Goal: Entertainment & Leisure: Browse casually

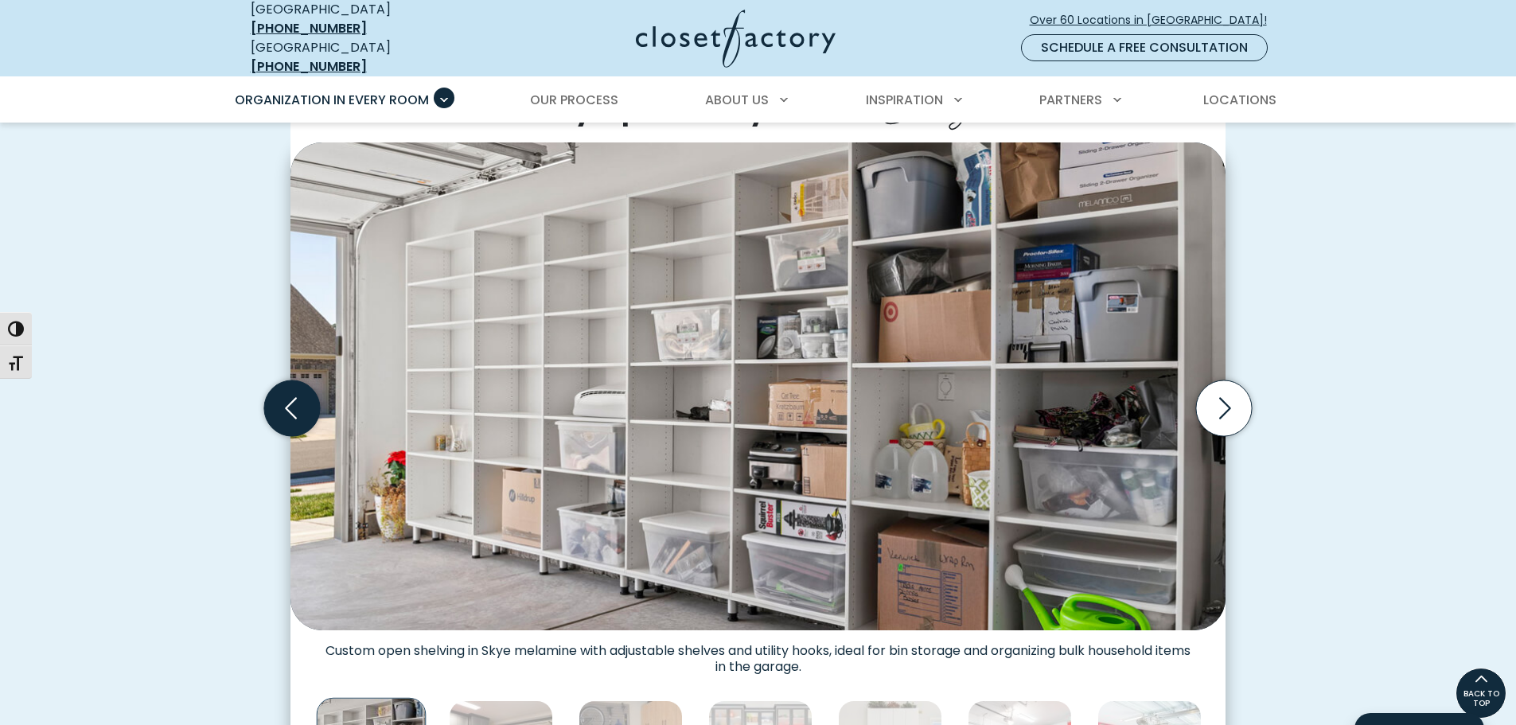
click at [279, 401] on icon "Previous slide" at bounding box center [292, 409] width 56 height 56
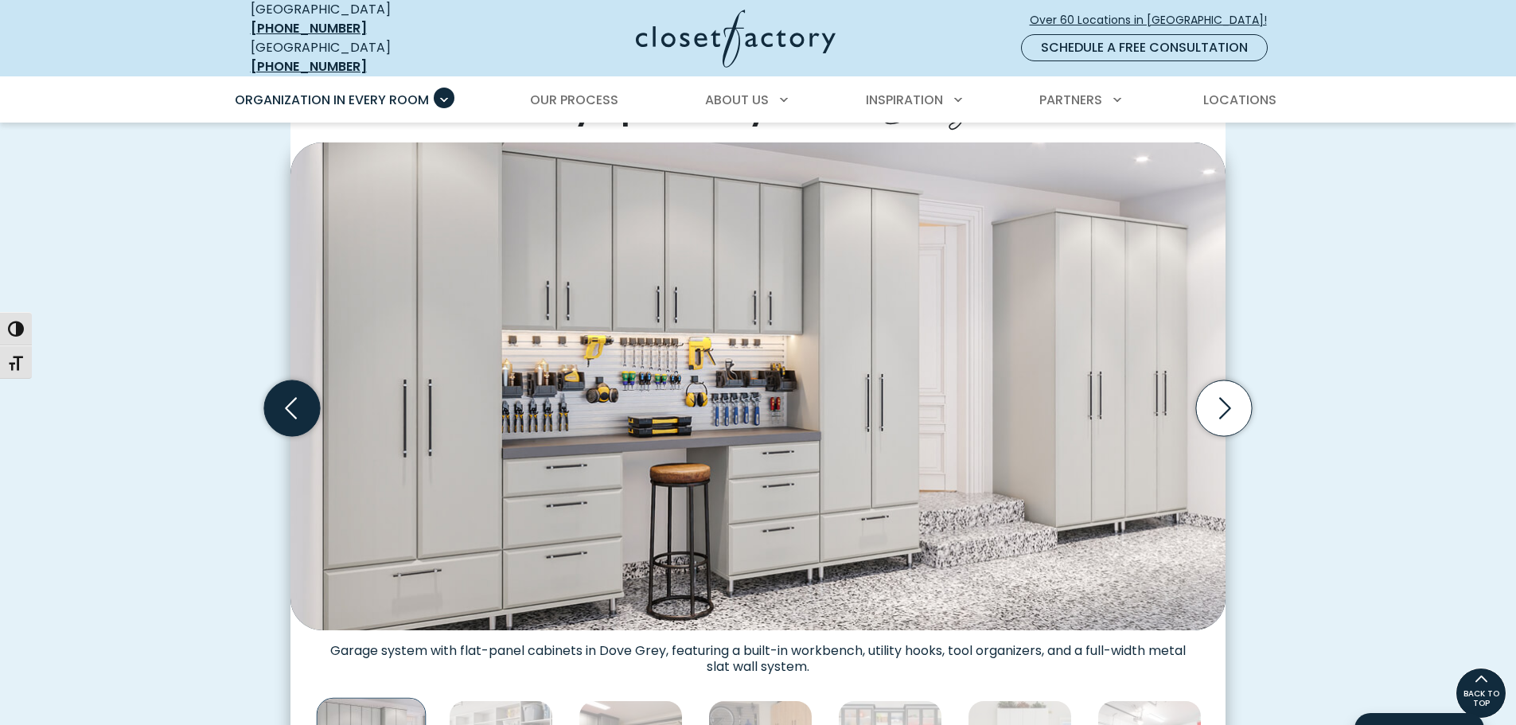
click at [279, 401] on icon "Previous slide" at bounding box center [292, 409] width 56 height 56
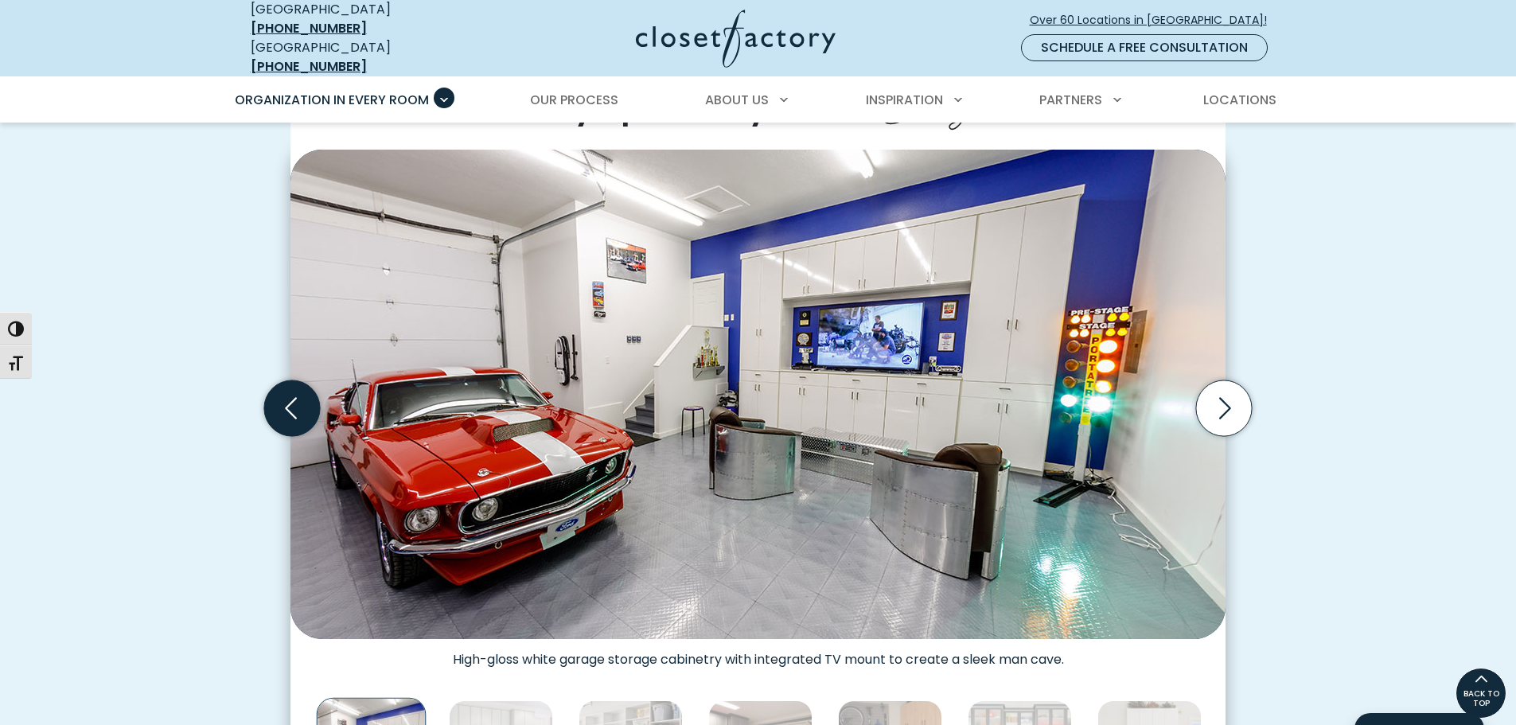
click at [279, 401] on icon "Previous slide" at bounding box center [292, 409] width 56 height 56
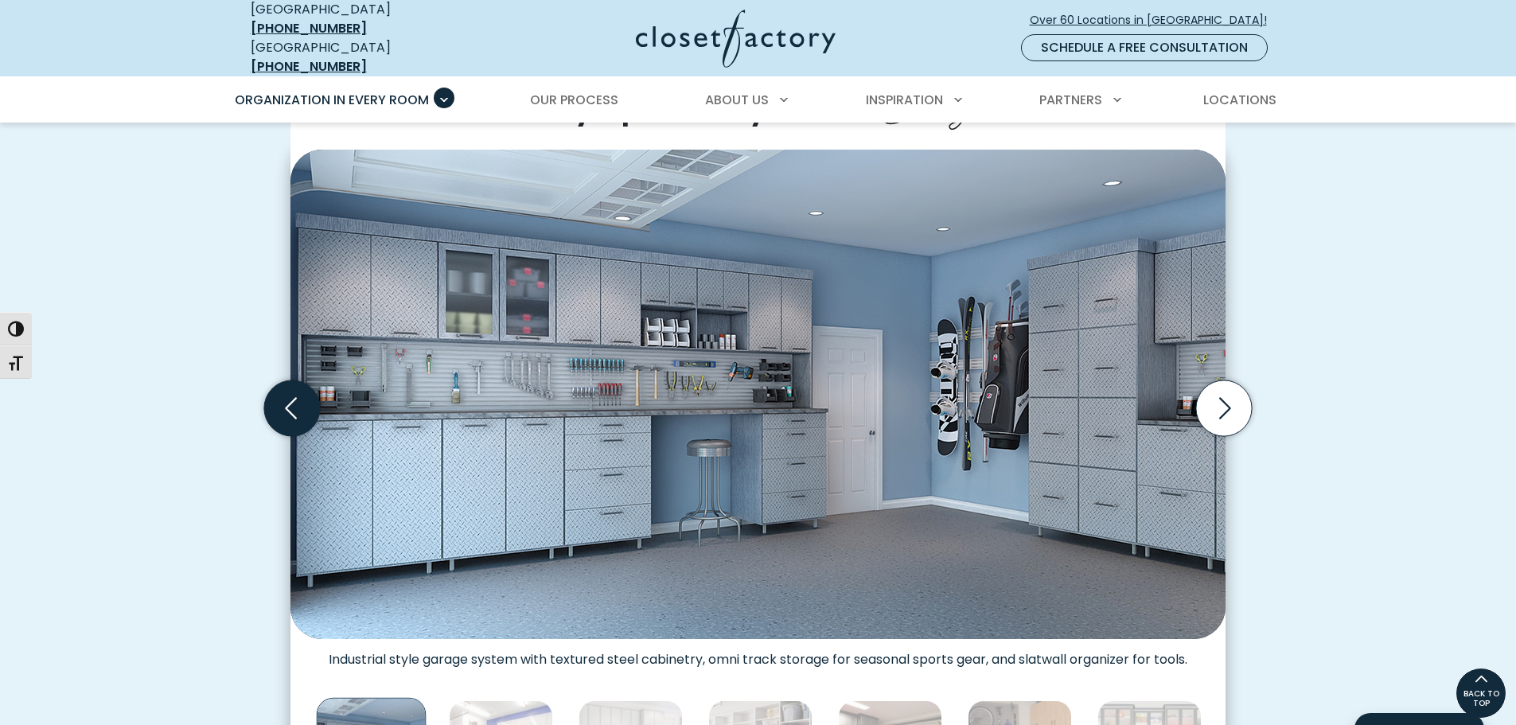
click at [279, 401] on icon "Previous slide" at bounding box center [292, 409] width 56 height 56
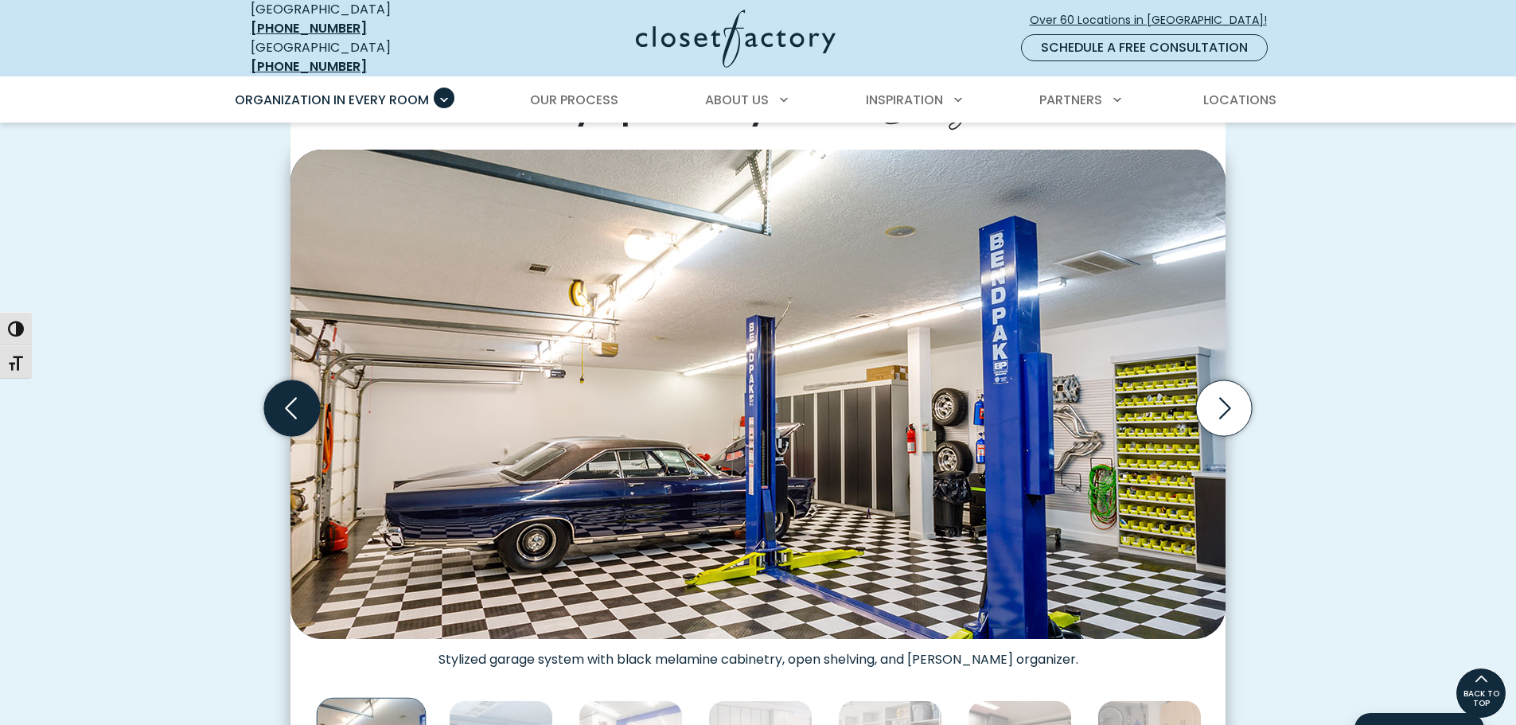
click at [279, 401] on icon "Previous slide" at bounding box center [292, 409] width 56 height 56
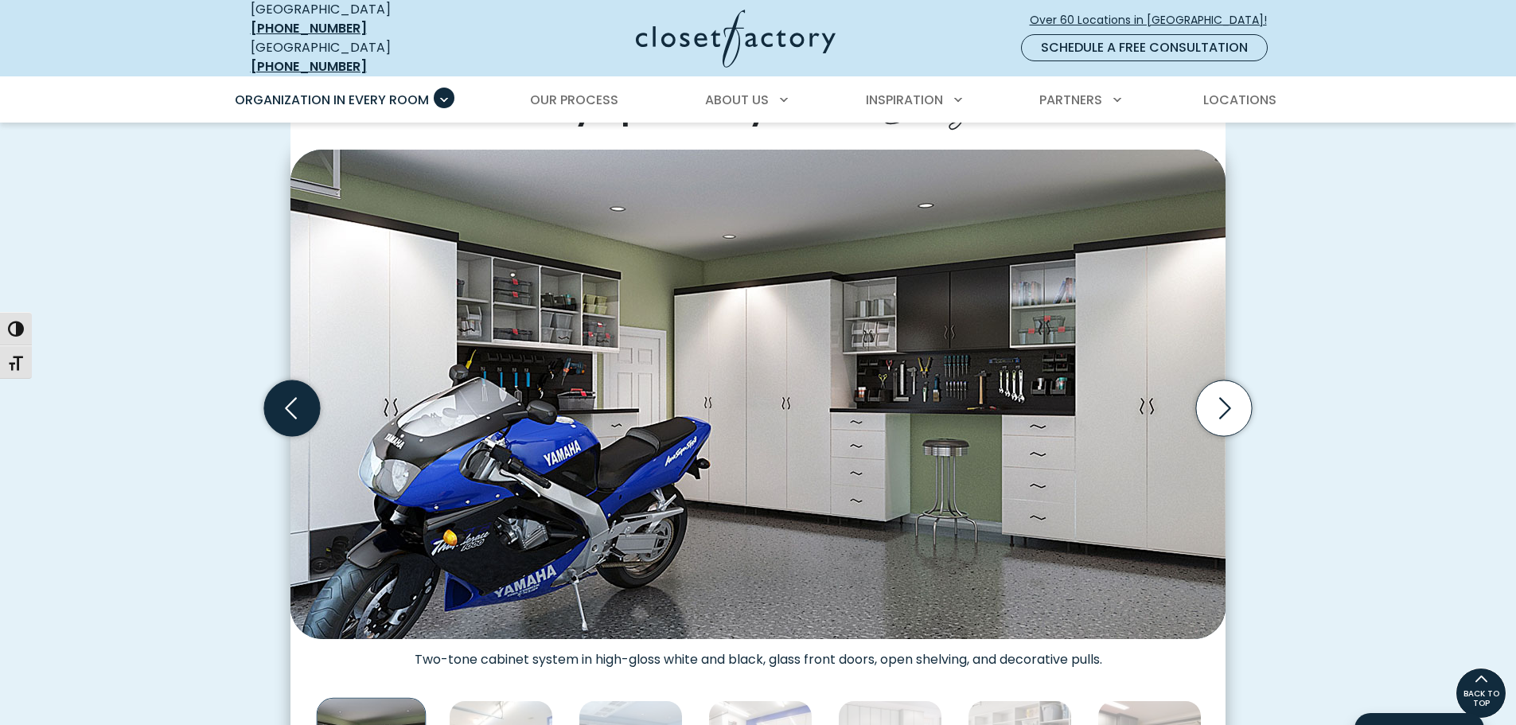
click at [279, 401] on icon "Previous slide" at bounding box center [292, 409] width 56 height 56
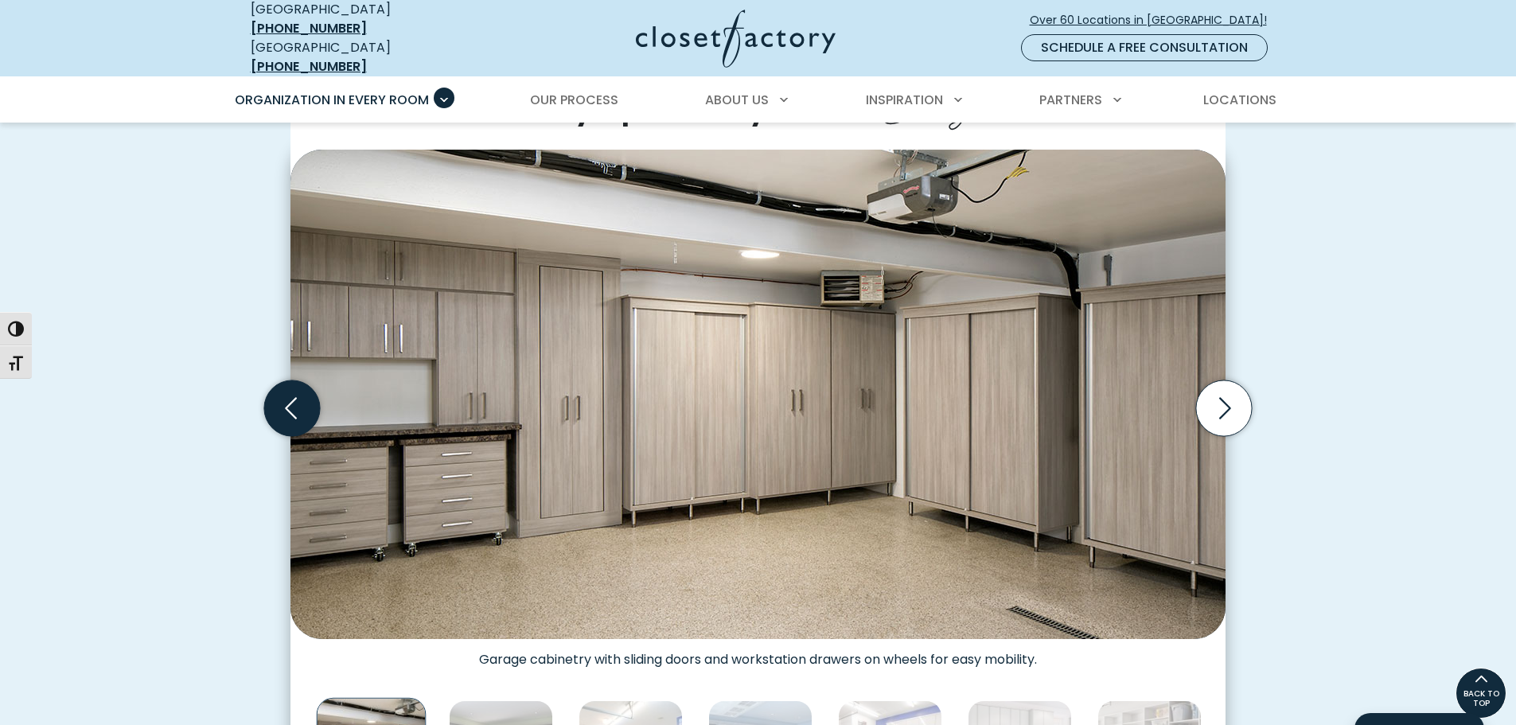
click at [279, 401] on icon "Previous slide" at bounding box center [292, 409] width 56 height 56
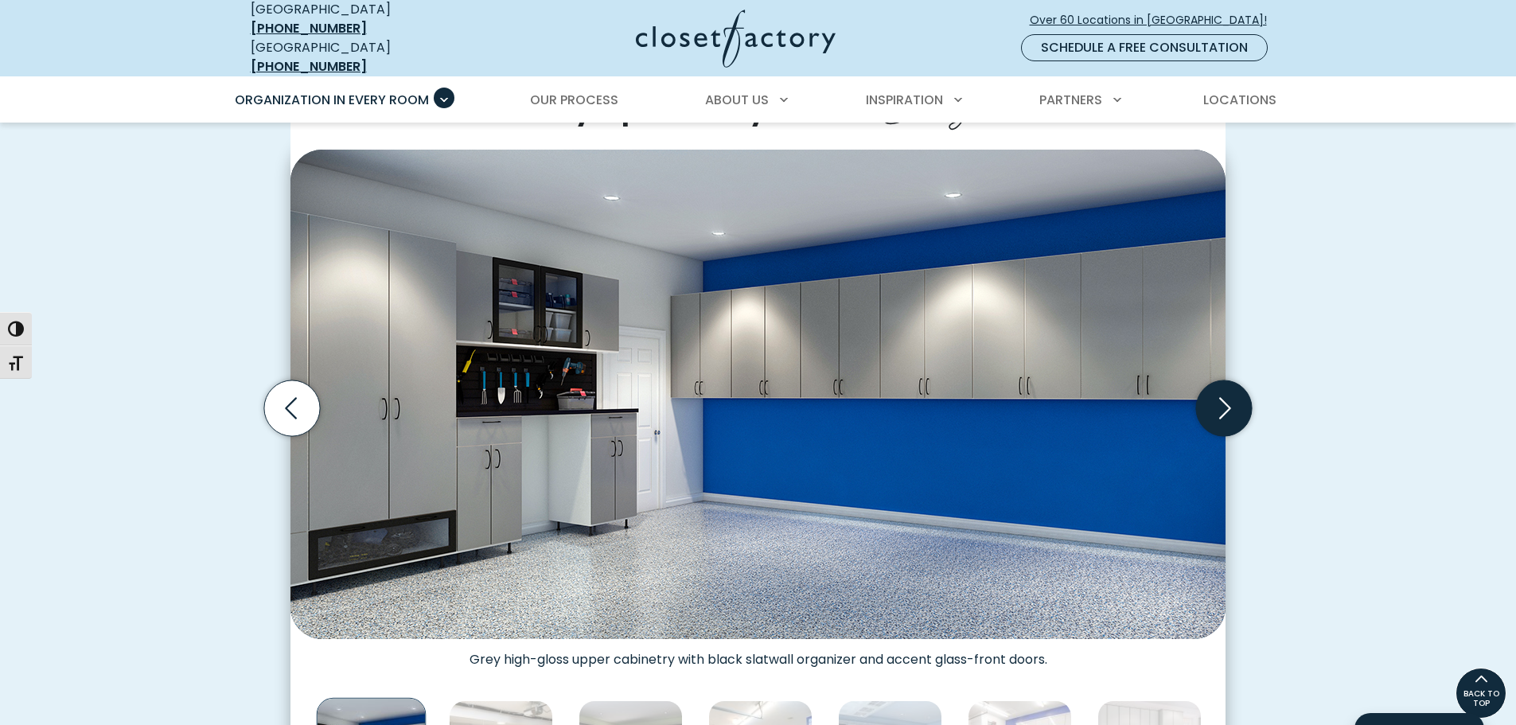
click at [1222, 390] on icon "Next slide" at bounding box center [1224, 409] width 56 height 56
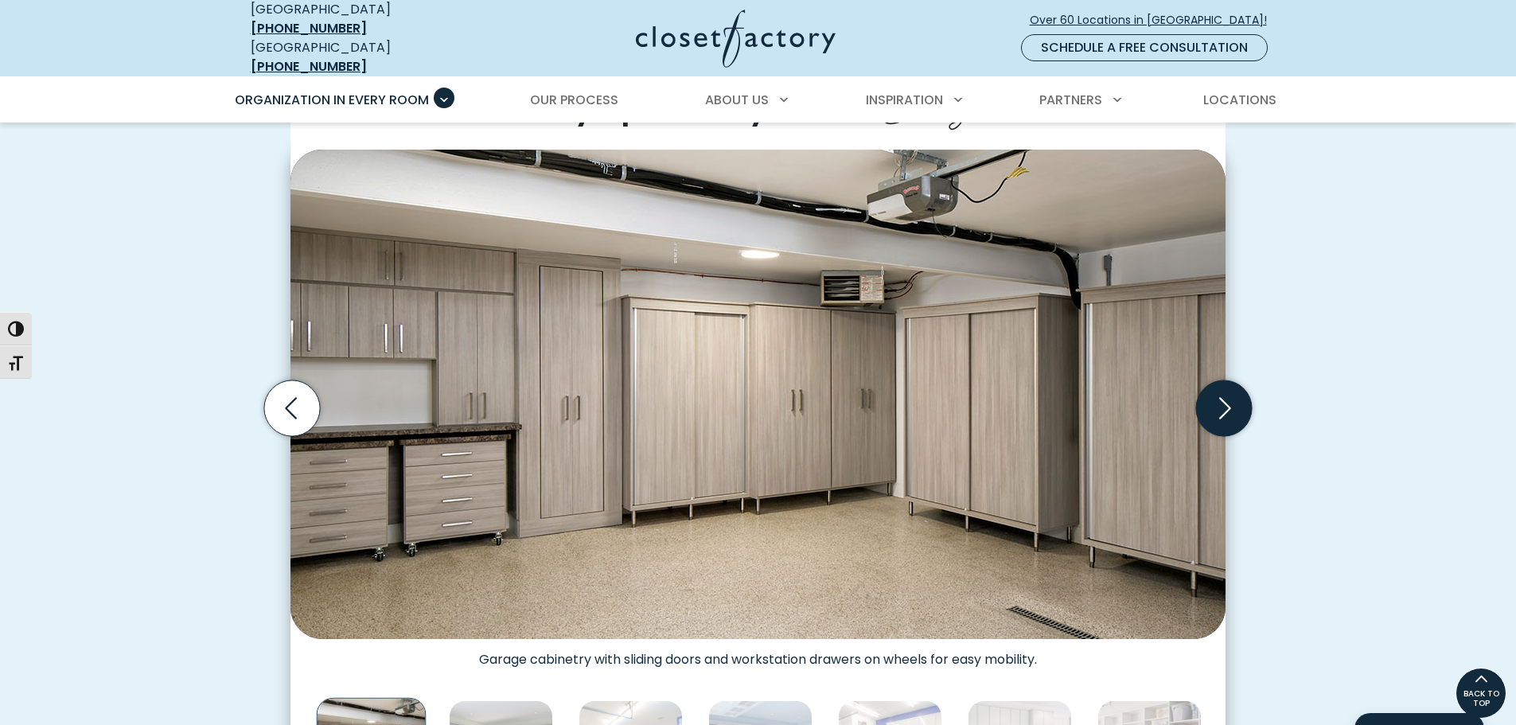
click at [1222, 390] on icon "Next slide" at bounding box center [1224, 409] width 56 height 56
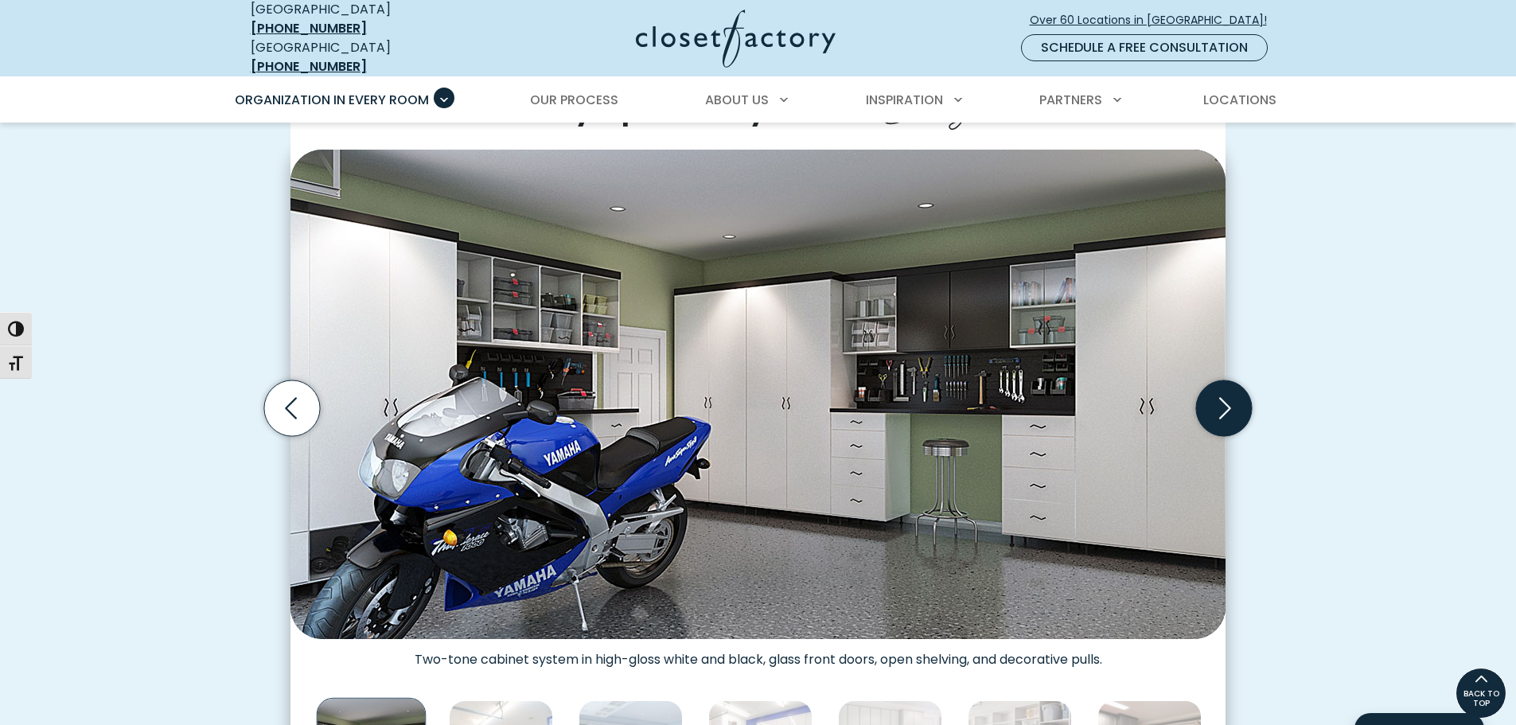
click at [1222, 390] on icon "Next slide" at bounding box center [1224, 409] width 56 height 56
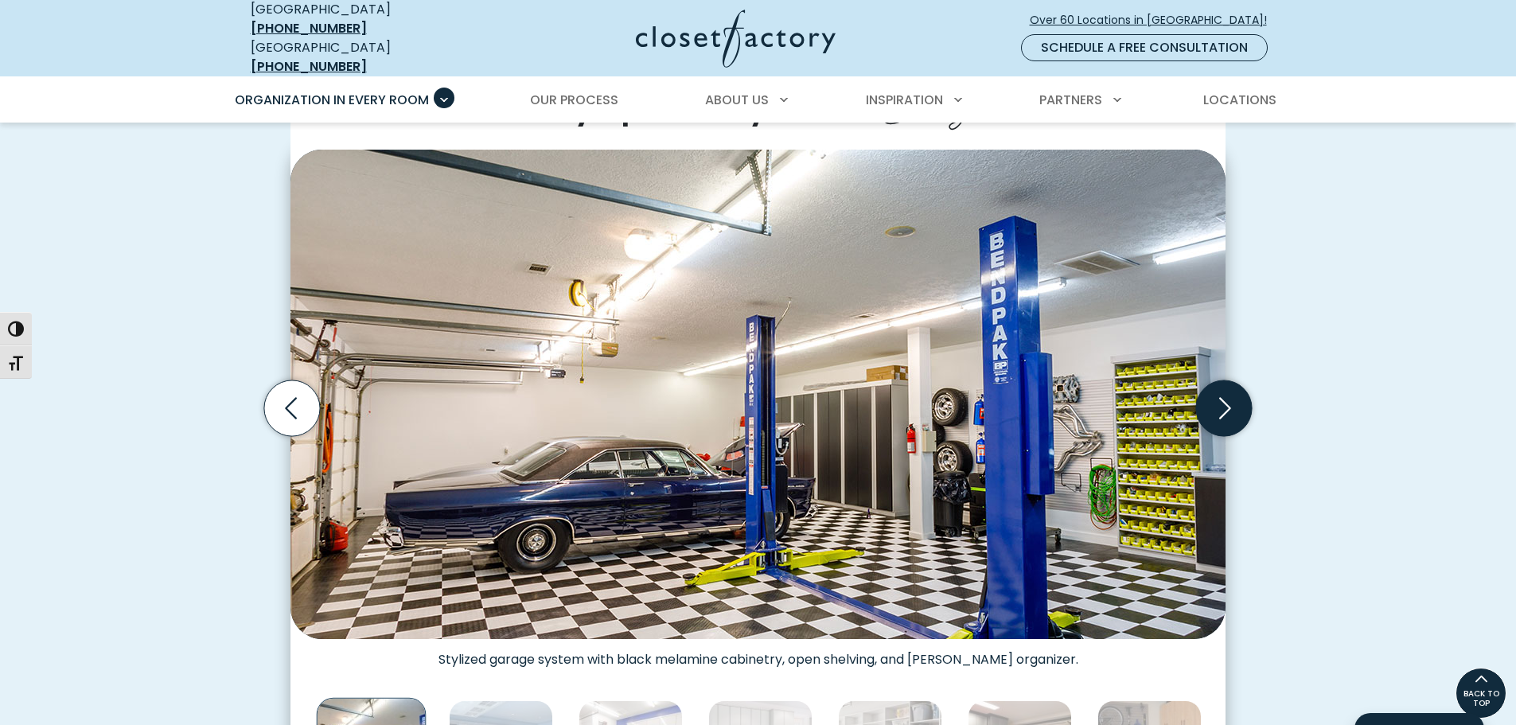
click at [1221, 390] on icon "Next slide" at bounding box center [1224, 409] width 56 height 56
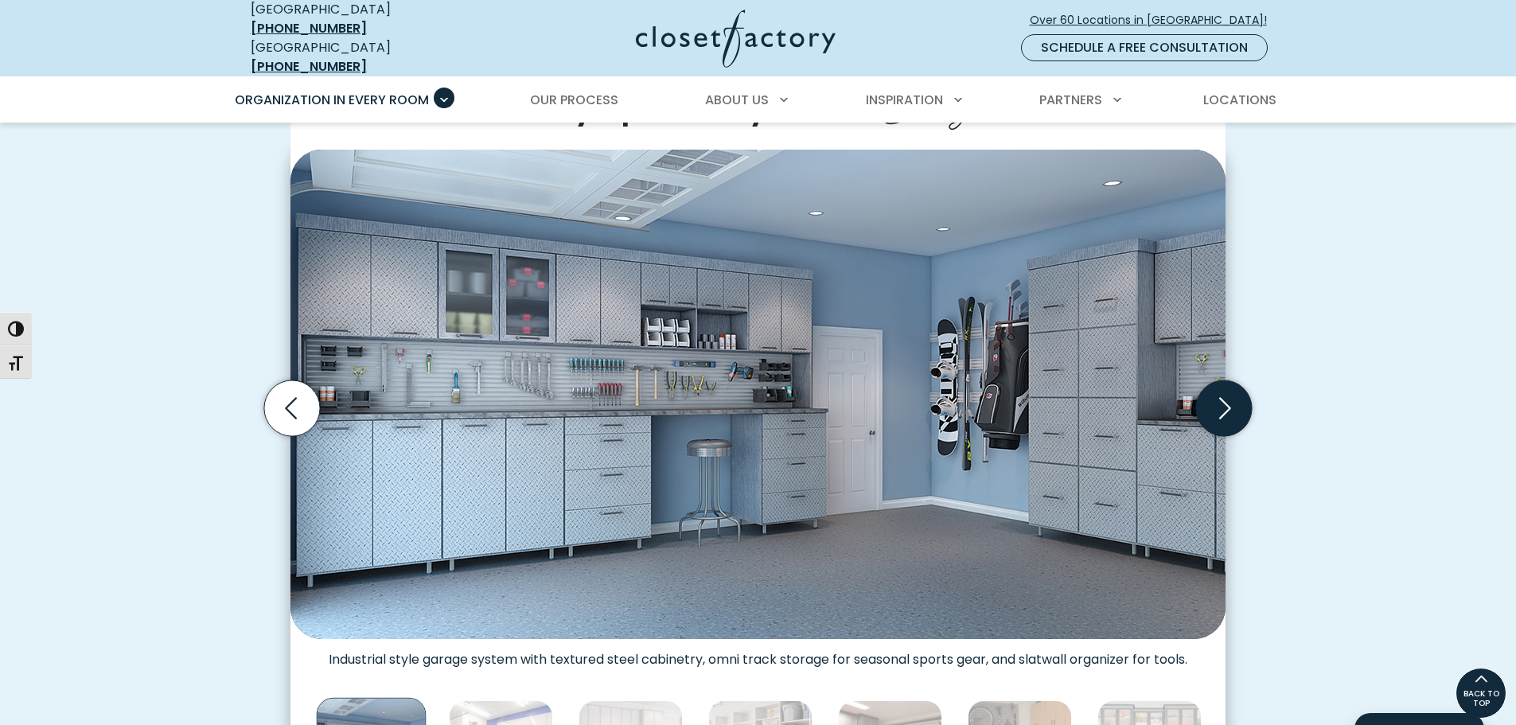
click at [1221, 390] on icon "Next slide" at bounding box center [1224, 409] width 56 height 56
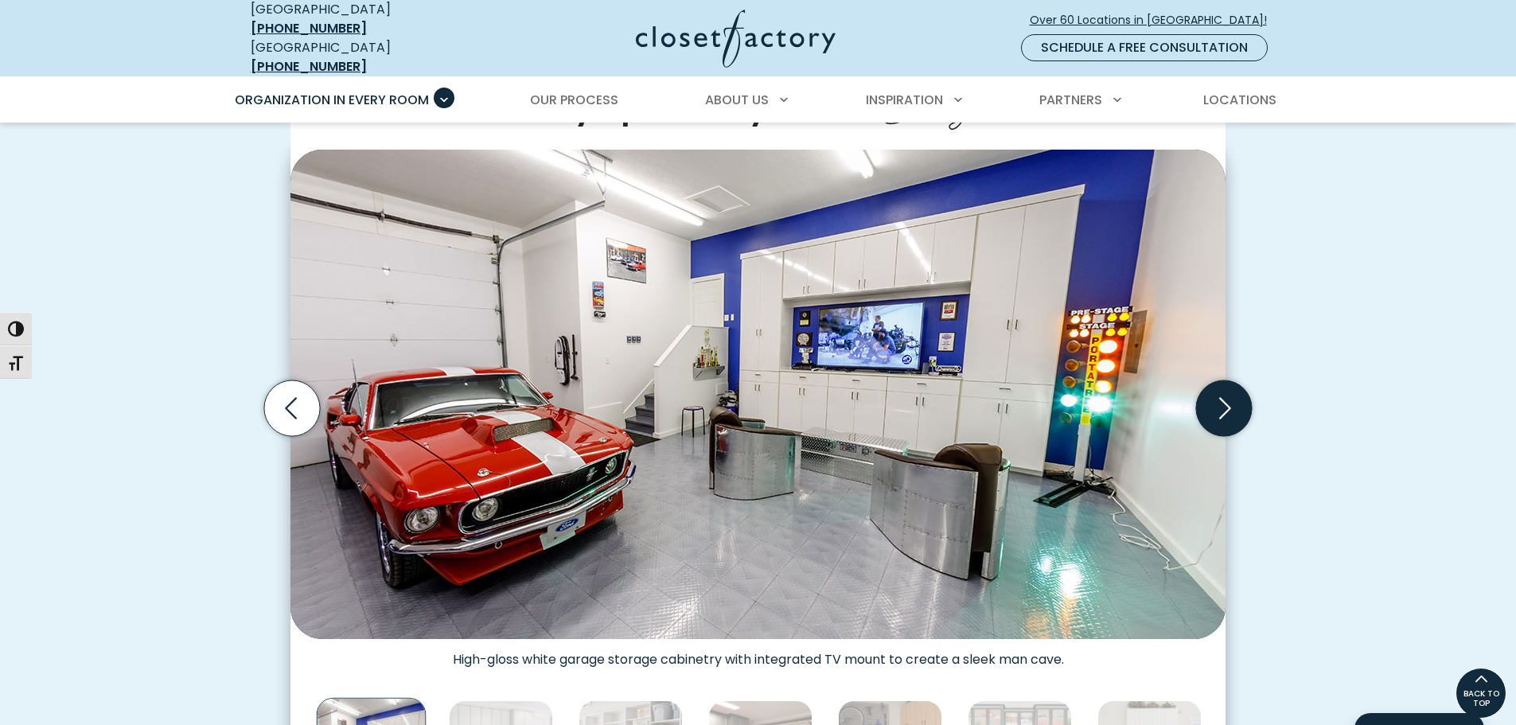
click at [1221, 390] on icon "Next slide" at bounding box center [1224, 409] width 56 height 56
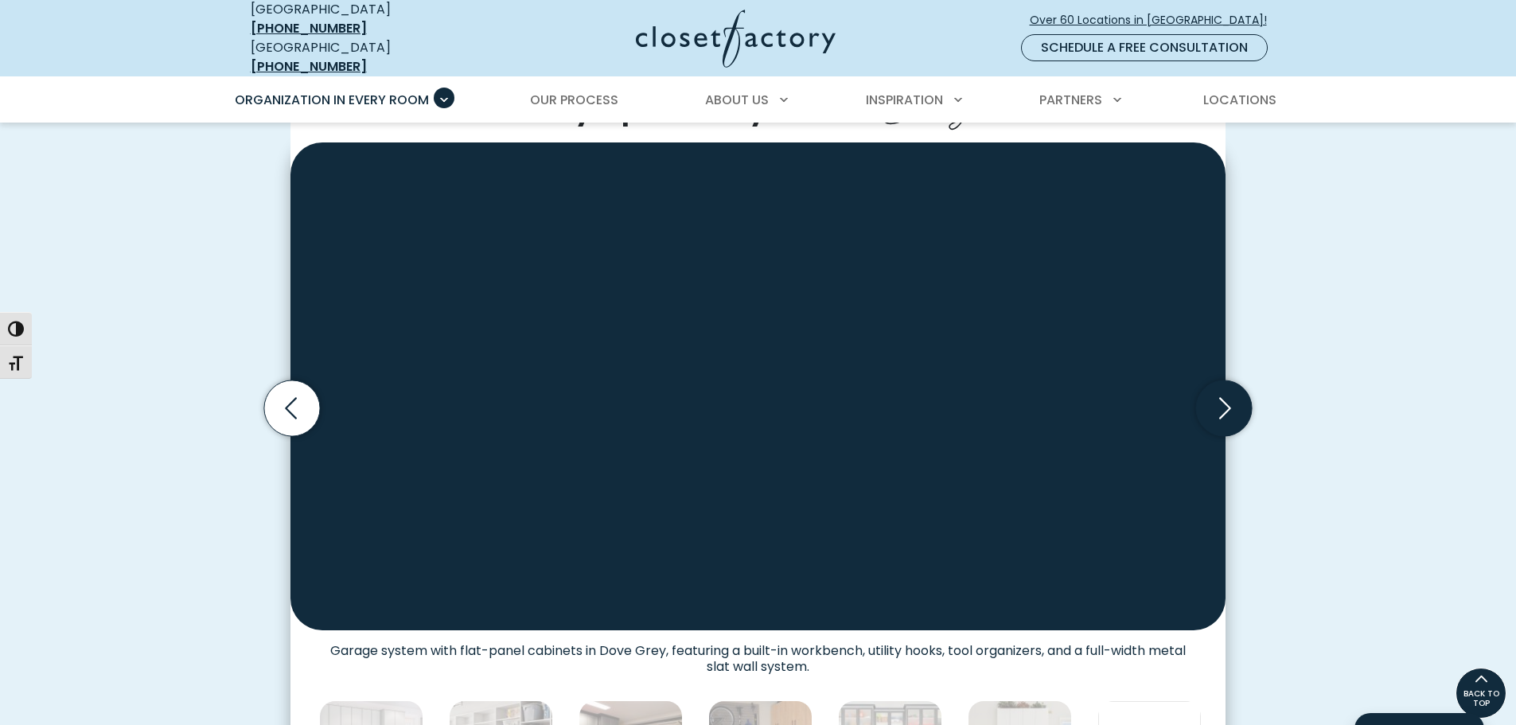
click at [1221, 390] on icon "Next slide" at bounding box center [1224, 409] width 56 height 56
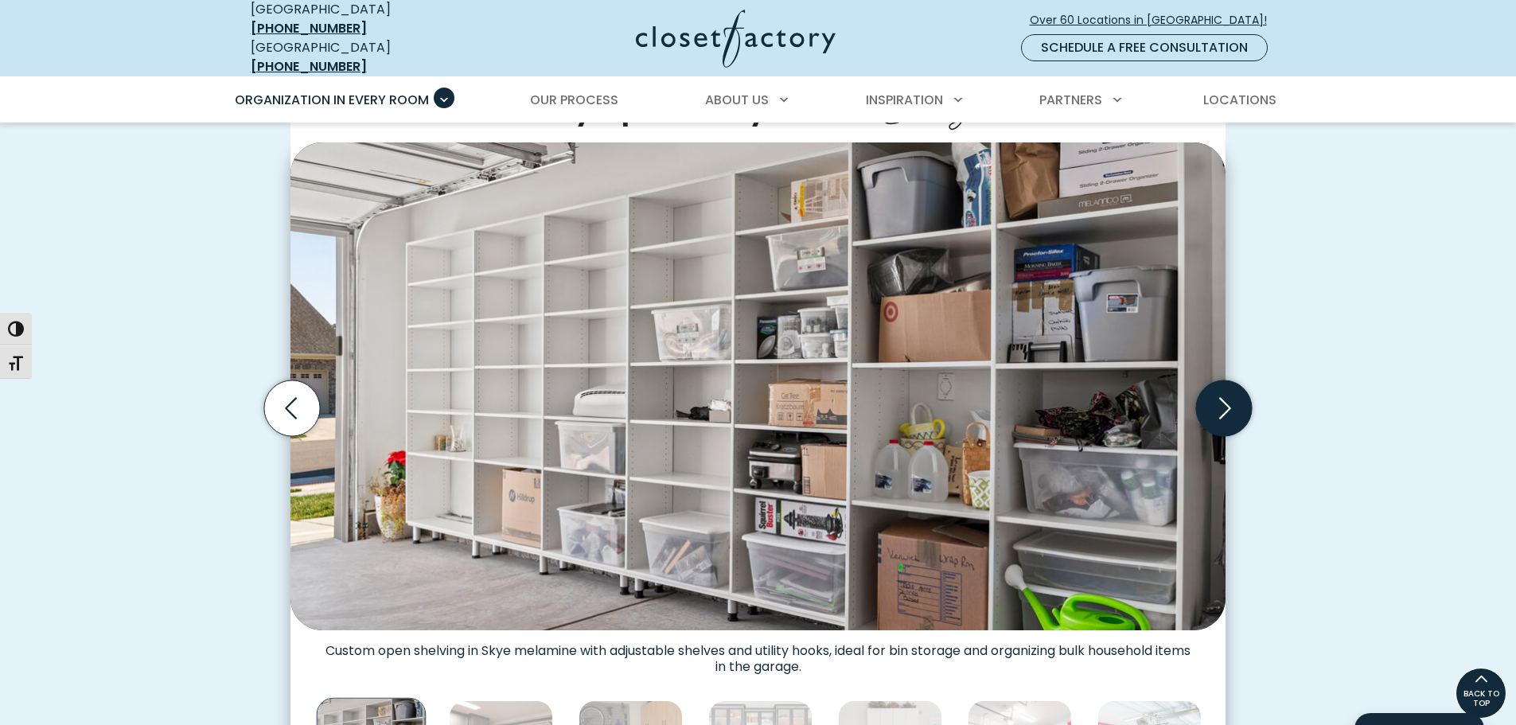
click at [1221, 390] on icon "Next slide" at bounding box center [1224, 409] width 56 height 56
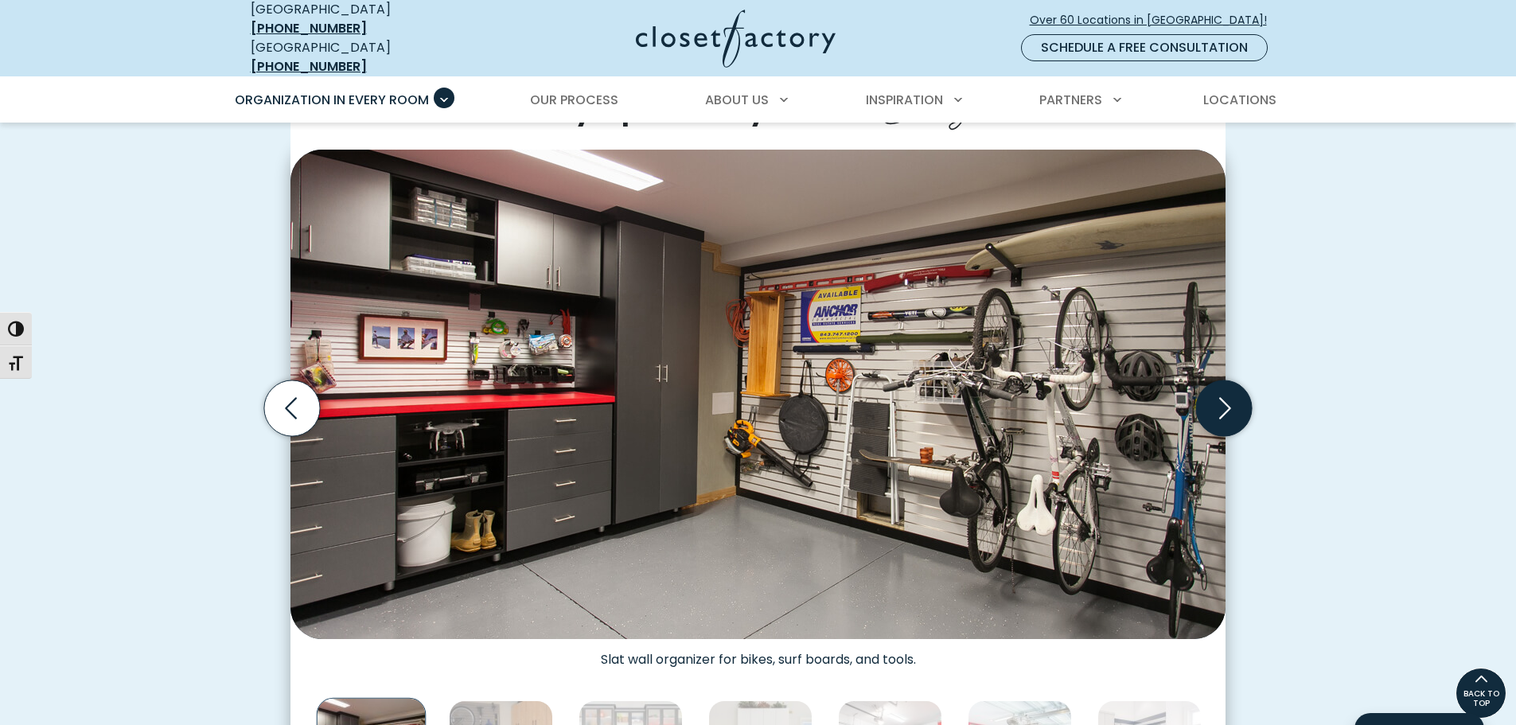
click at [1221, 390] on icon "Next slide" at bounding box center [1224, 409] width 56 height 56
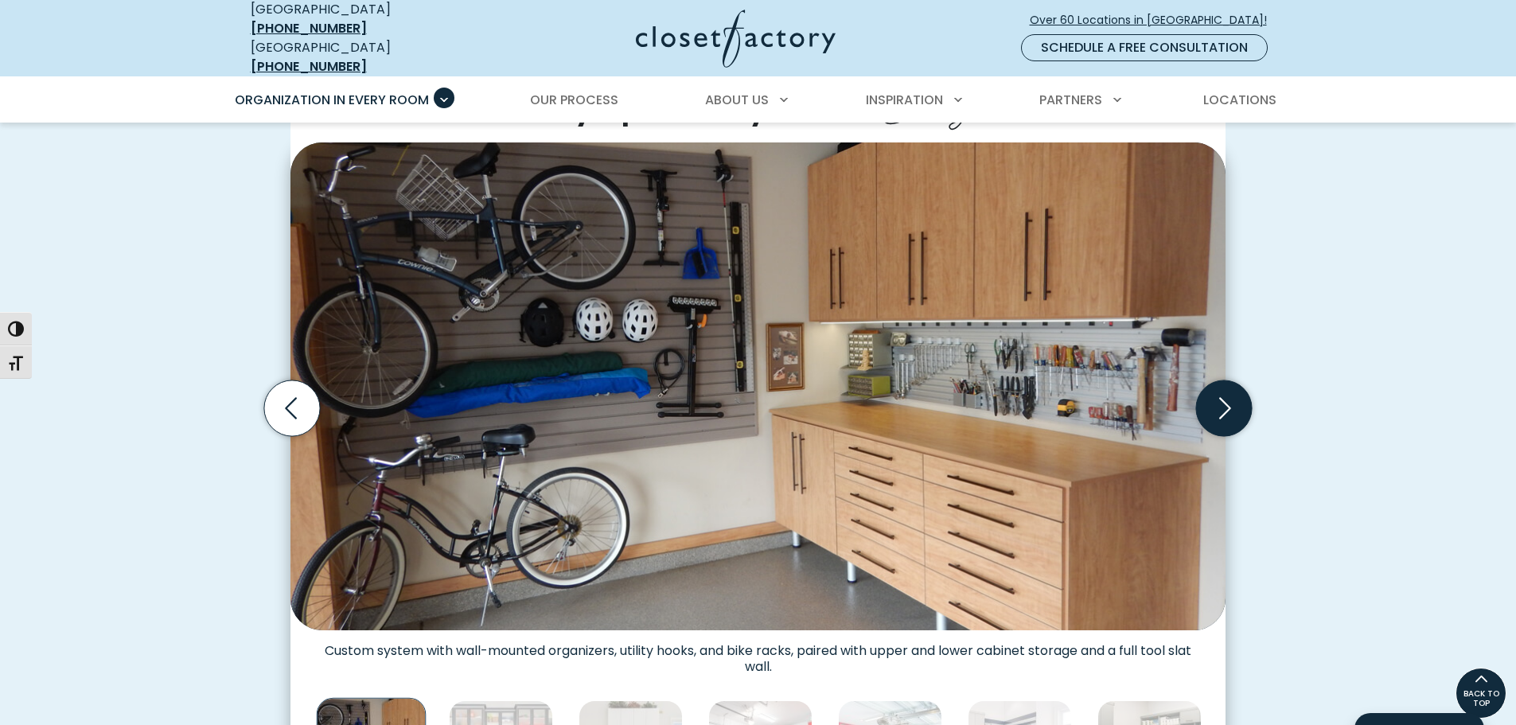
click at [1221, 390] on icon "Next slide" at bounding box center [1224, 409] width 56 height 56
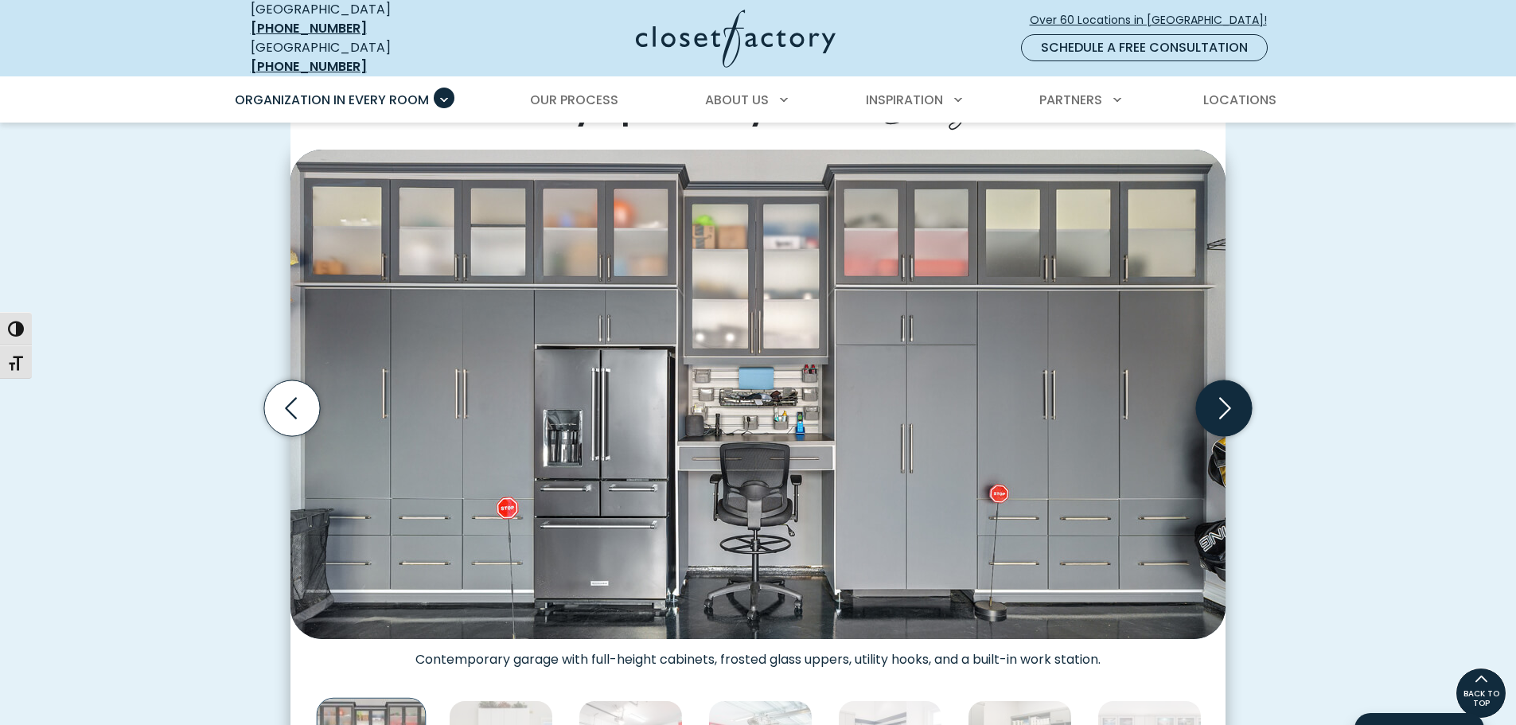
click at [1221, 390] on icon "Next slide" at bounding box center [1224, 409] width 56 height 56
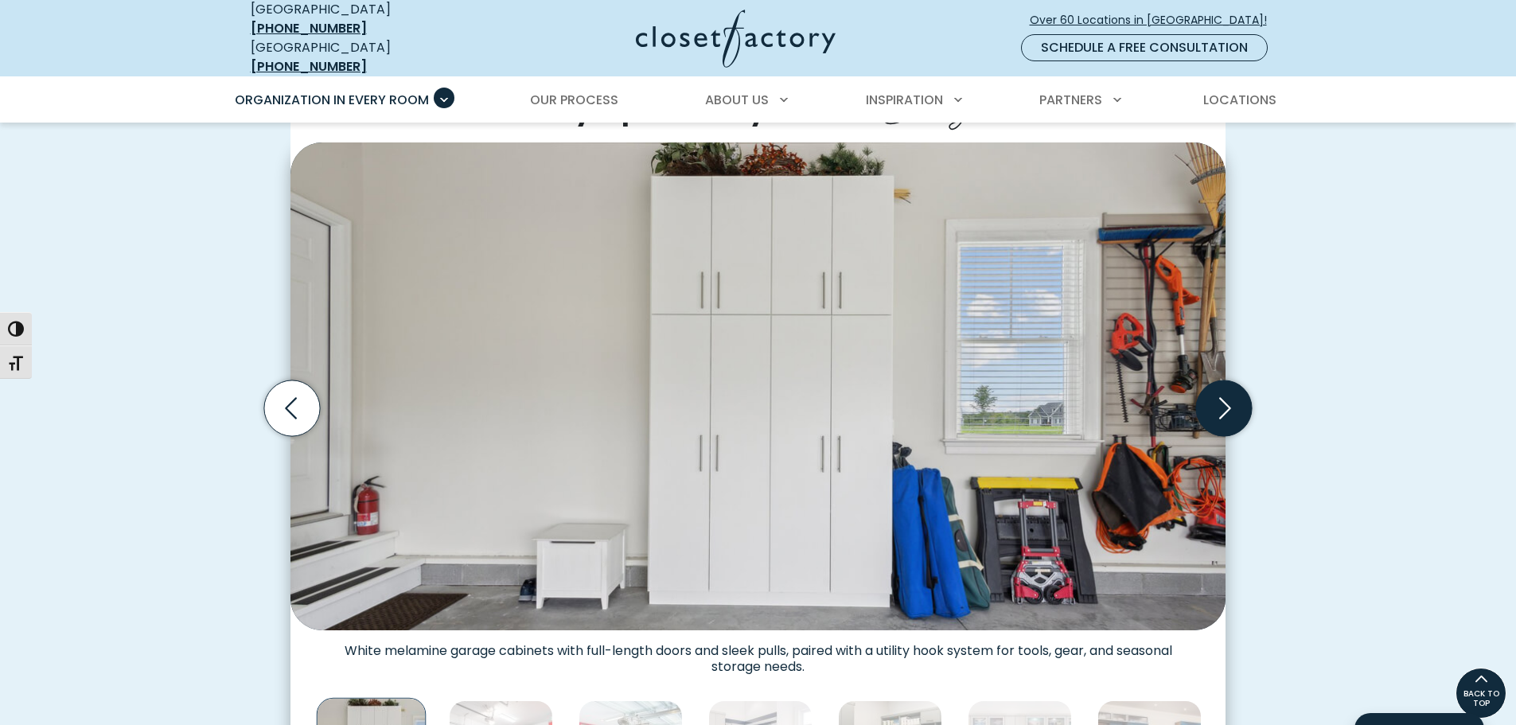
click at [1221, 390] on icon "Next slide" at bounding box center [1224, 409] width 56 height 56
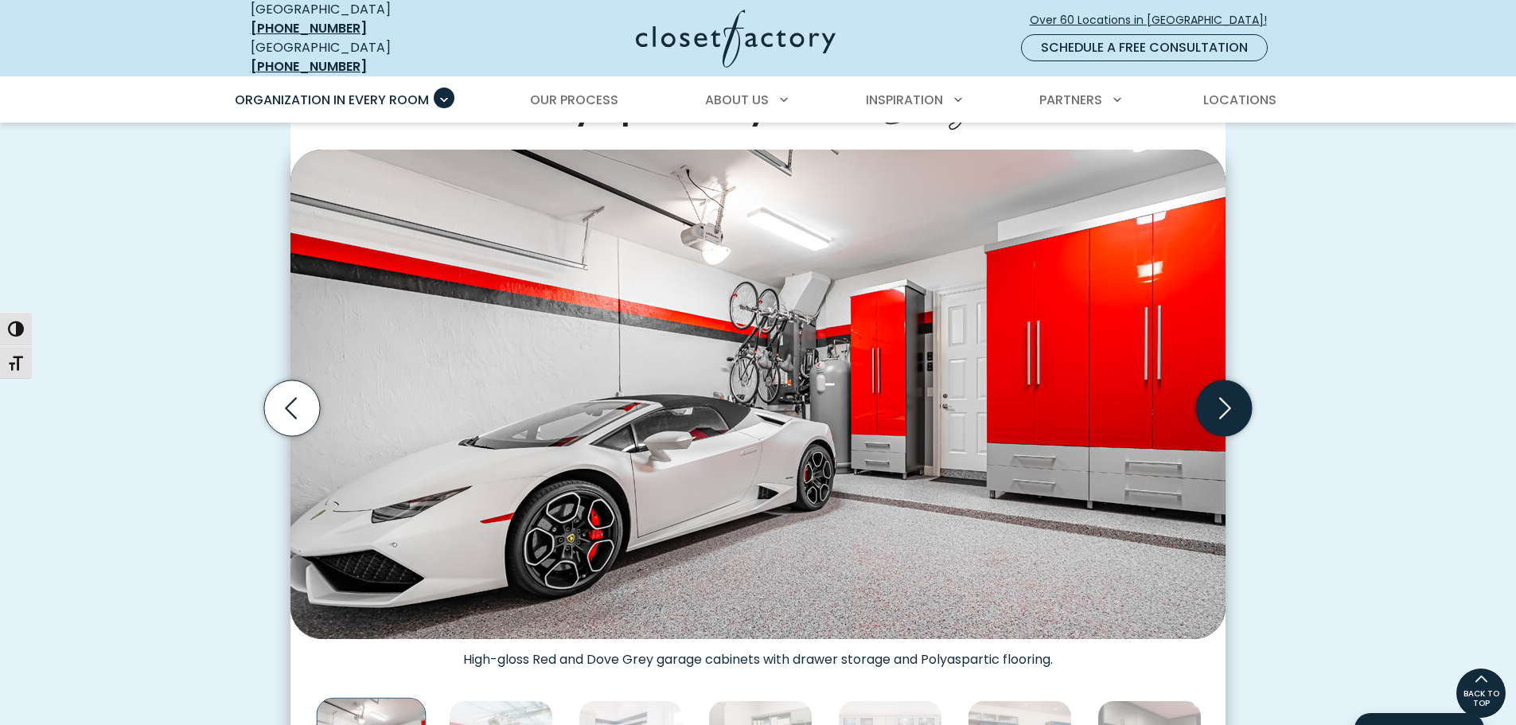
click at [1221, 390] on icon "Next slide" at bounding box center [1224, 409] width 56 height 56
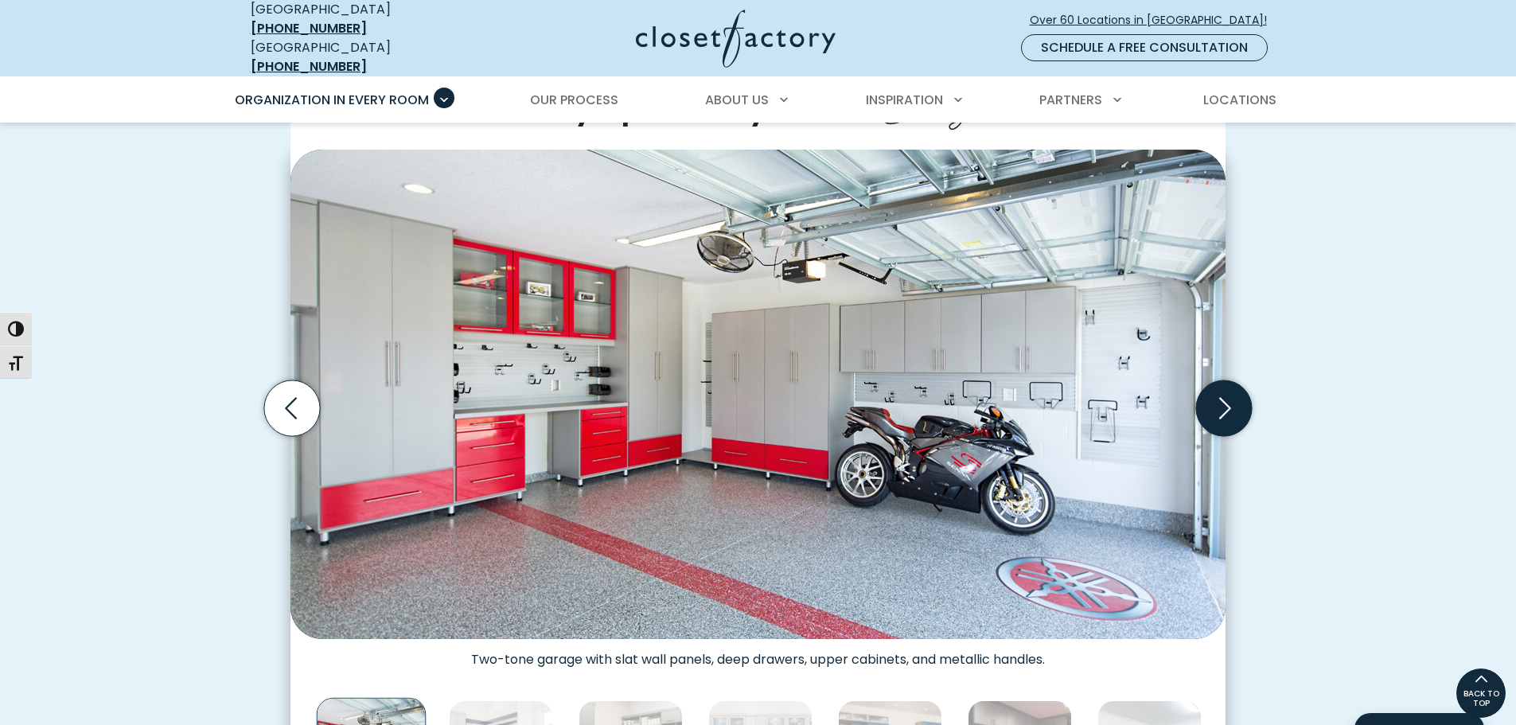
click at [1221, 390] on icon "Next slide" at bounding box center [1224, 409] width 56 height 56
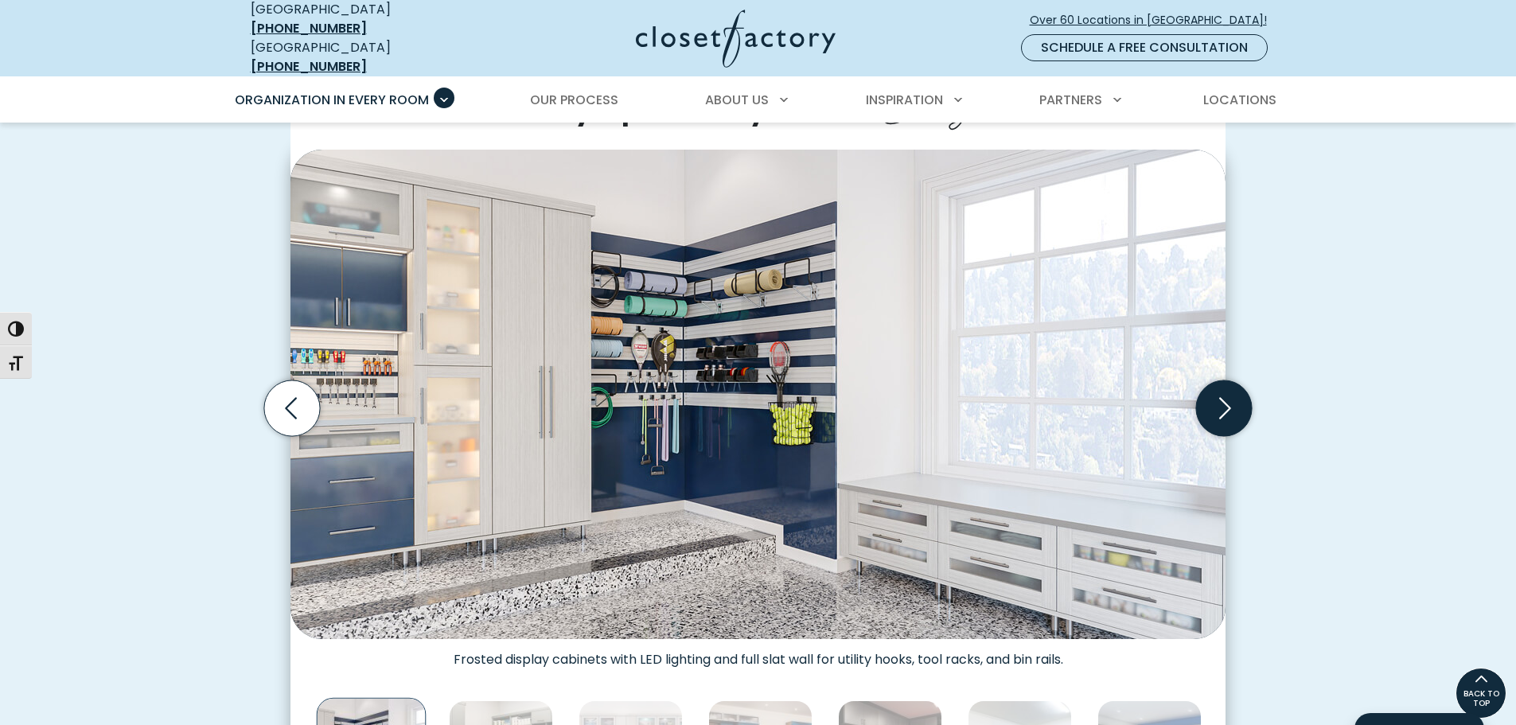
click at [1221, 390] on icon "Next slide" at bounding box center [1224, 409] width 56 height 56
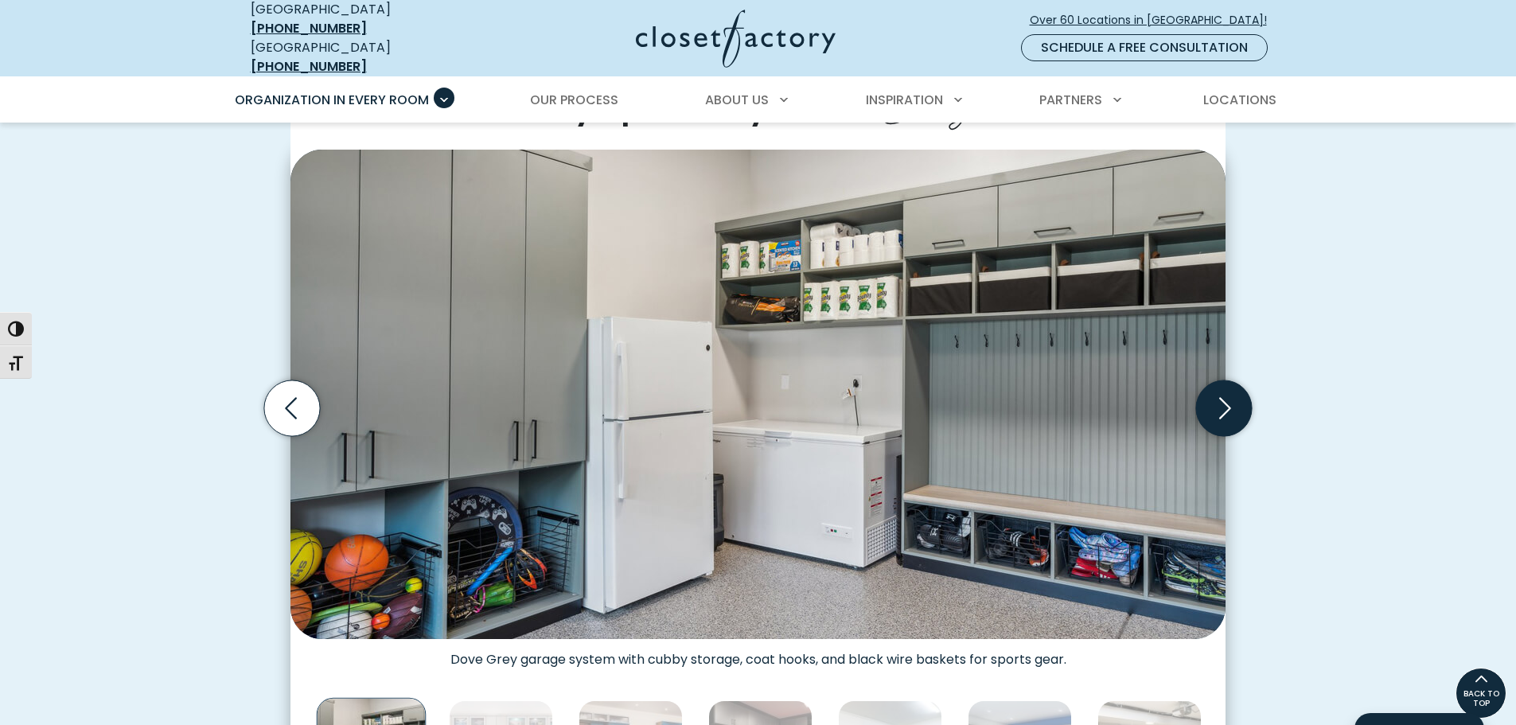
click at [1221, 390] on icon "Next slide" at bounding box center [1224, 409] width 56 height 56
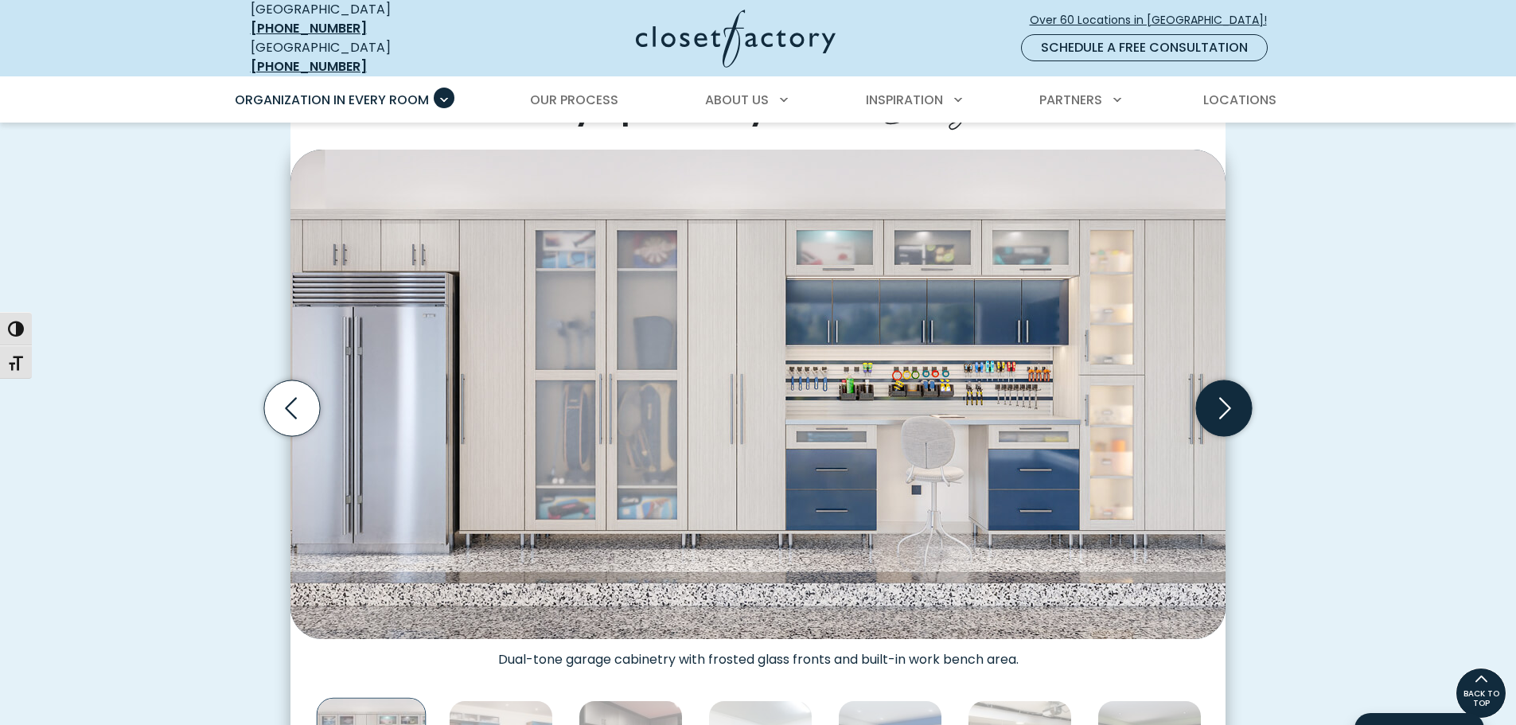
click at [1221, 390] on icon "Next slide" at bounding box center [1224, 409] width 56 height 56
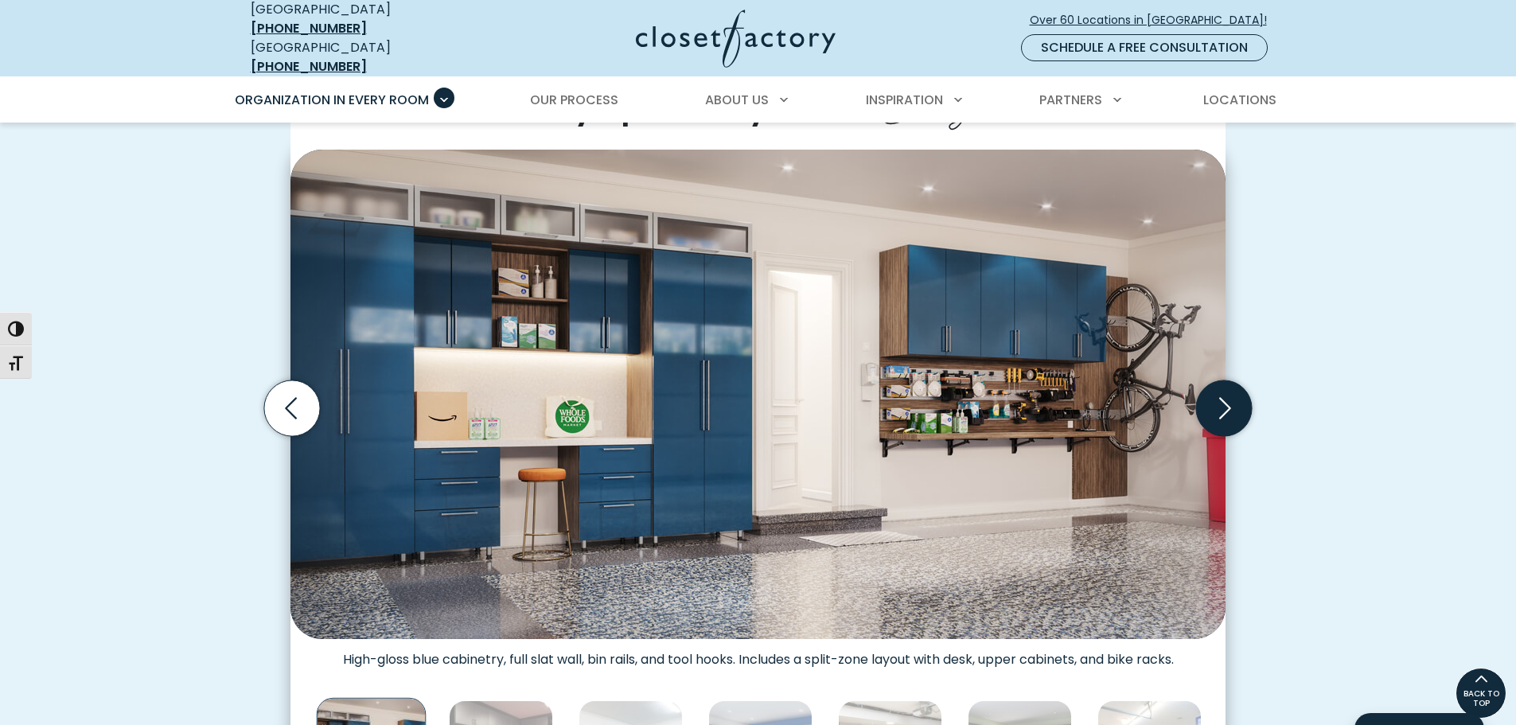
click at [1221, 391] on icon "Next slide" at bounding box center [1224, 409] width 56 height 56
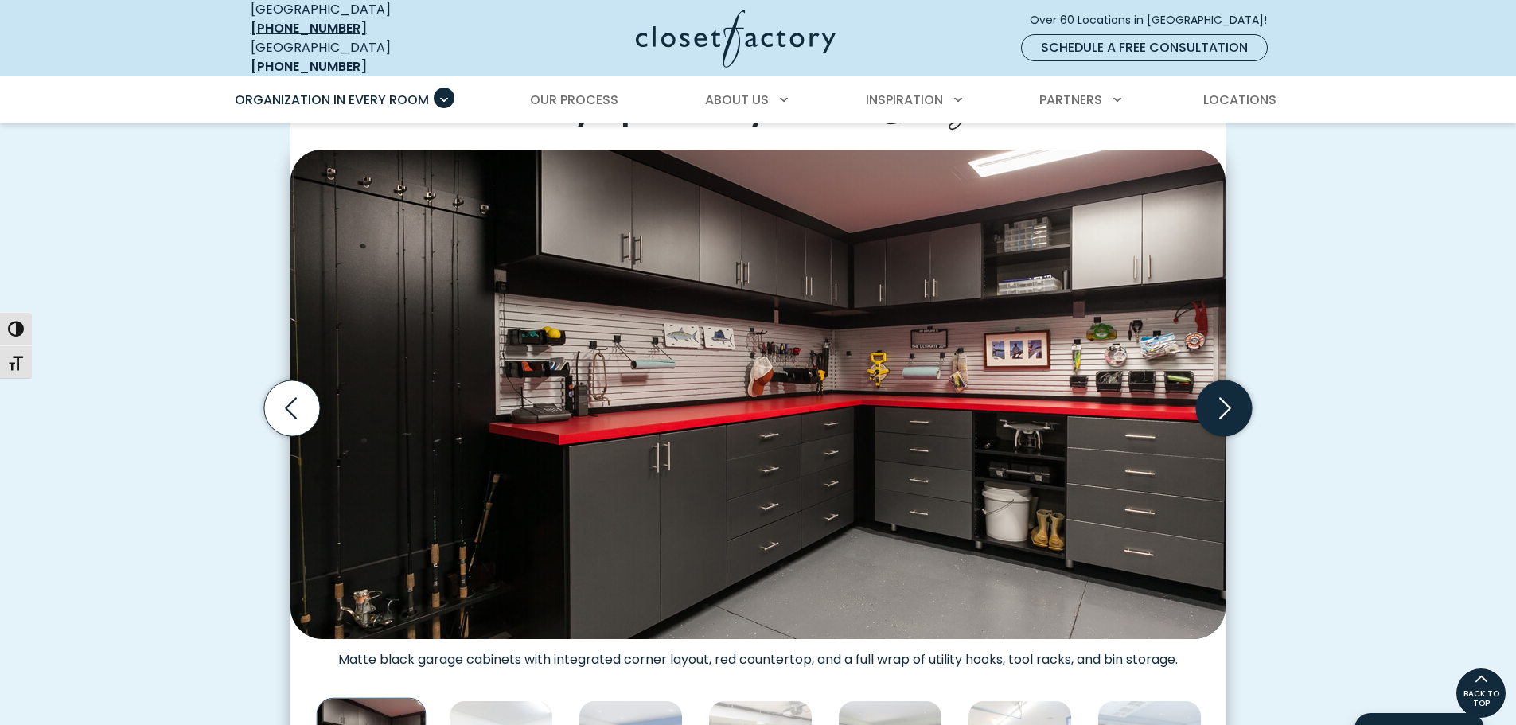
click at [1221, 391] on icon "Next slide" at bounding box center [1224, 409] width 56 height 56
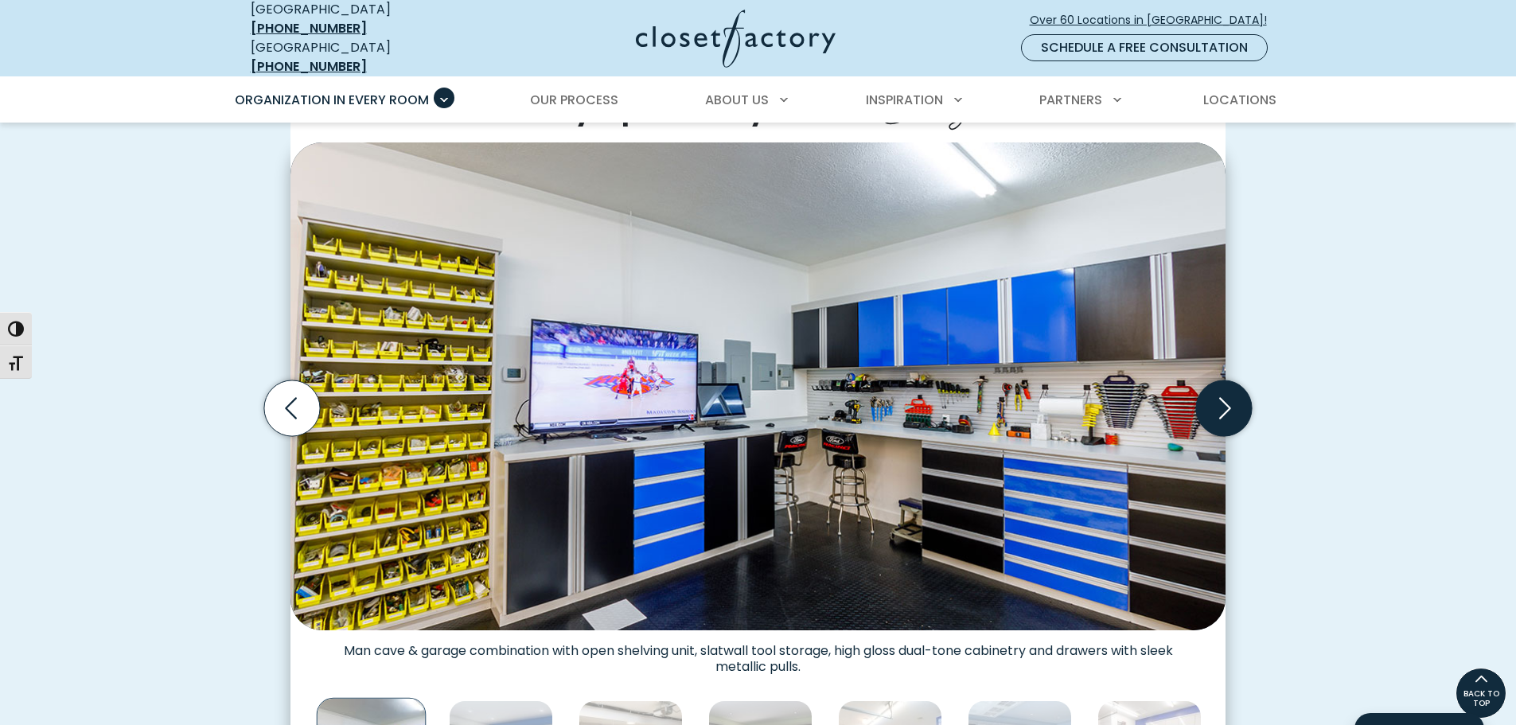
click at [1221, 391] on icon "Next slide" at bounding box center [1224, 409] width 56 height 56
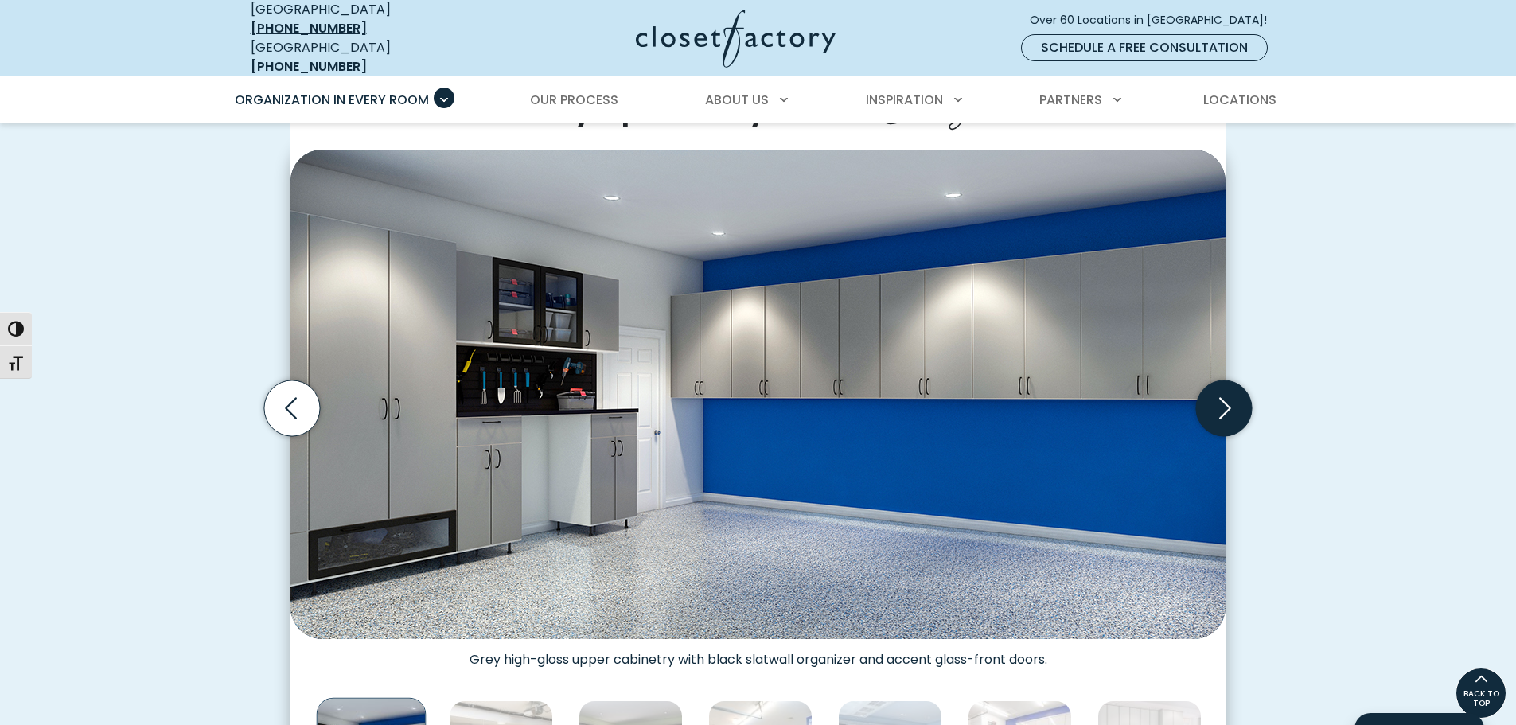
click at [1221, 391] on icon "Next slide" at bounding box center [1224, 409] width 56 height 56
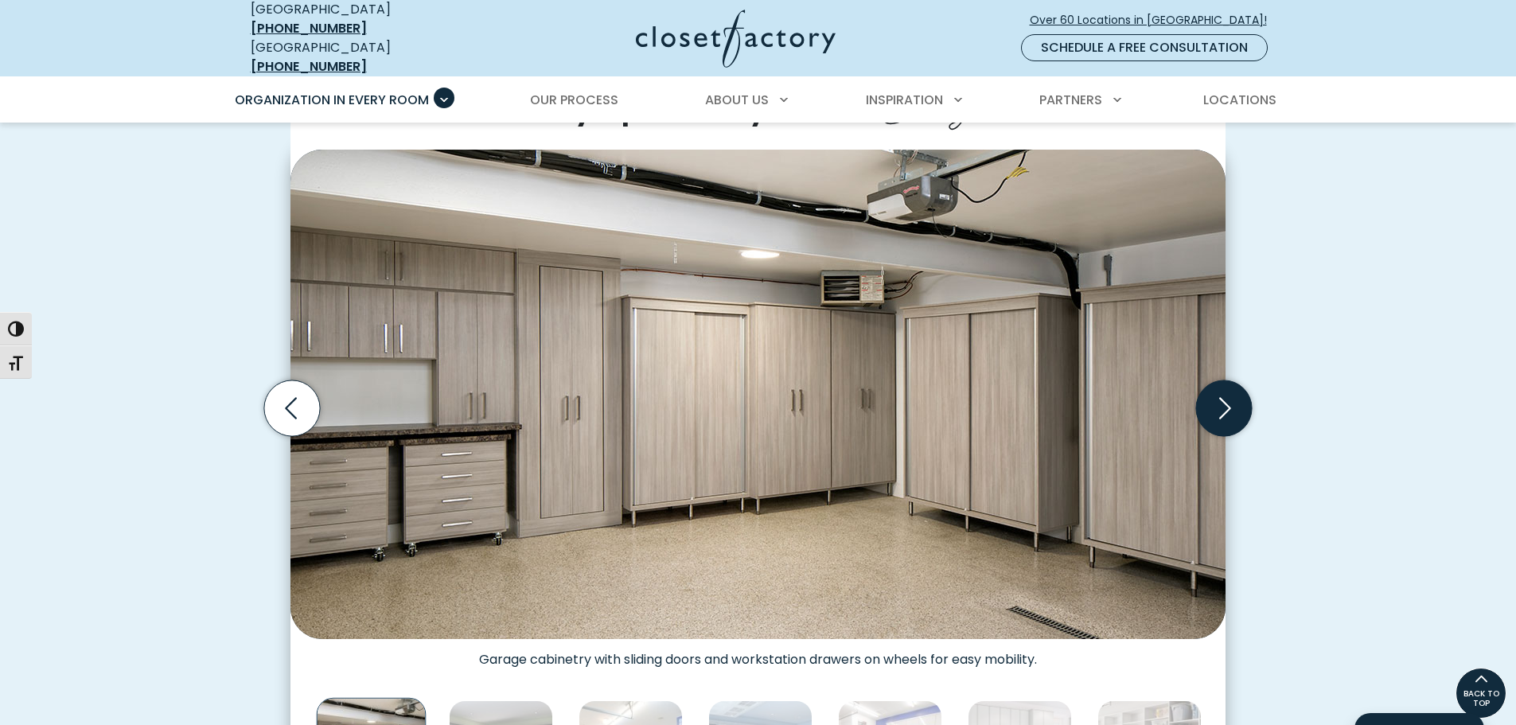
click at [1223, 393] on icon "Next slide" at bounding box center [1224, 409] width 56 height 56
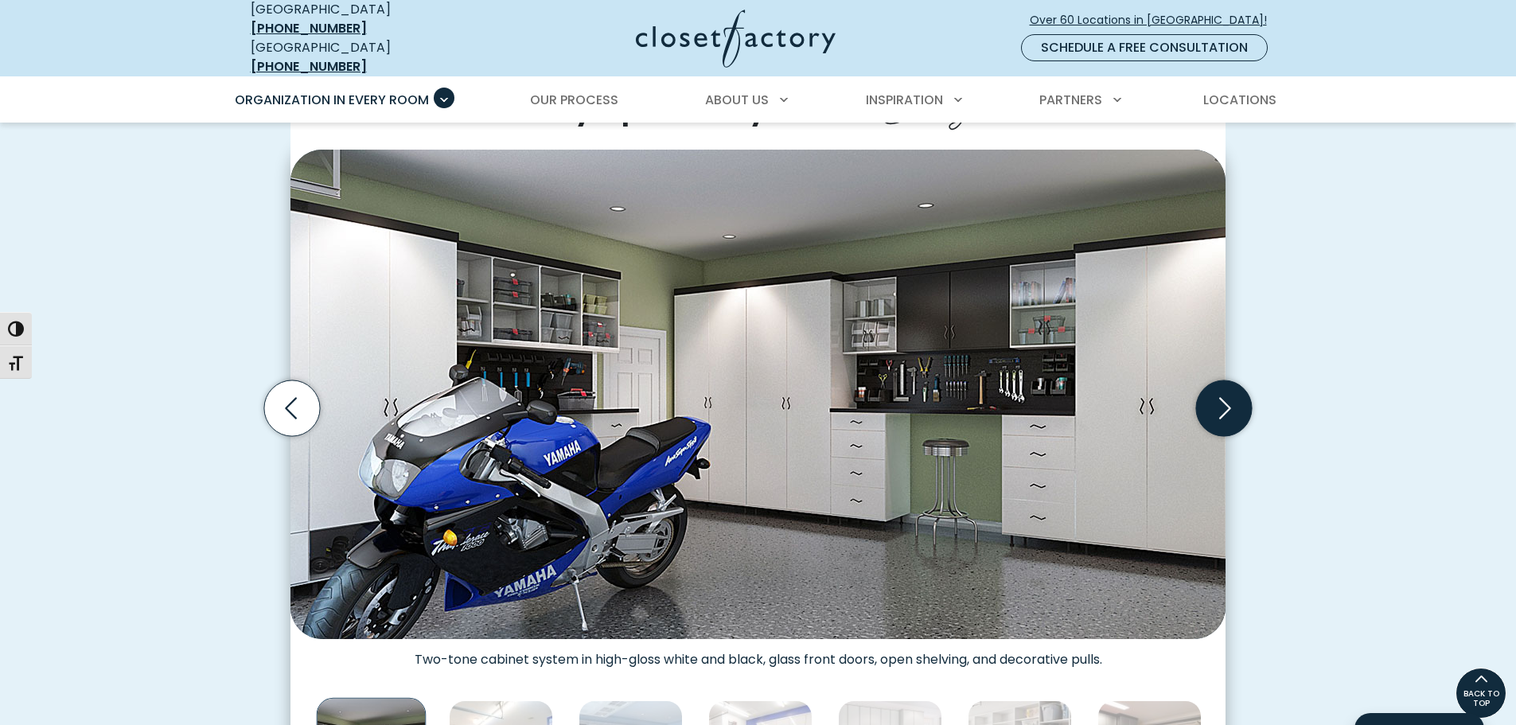
click at [1224, 396] on icon "Next slide" at bounding box center [1224, 409] width 56 height 56
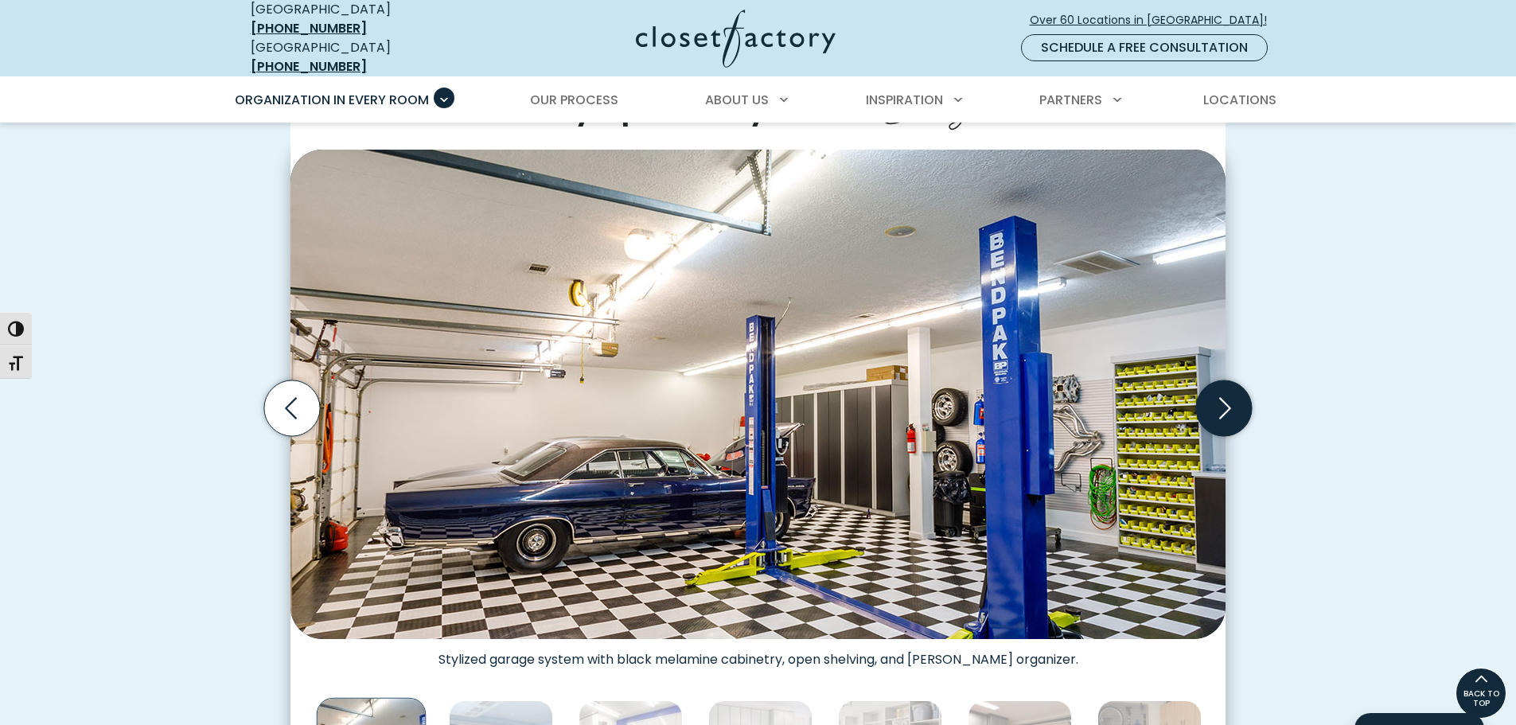
click at [1224, 396] on icon "Next slide" at bounding box center [1224, 409] width 56 height 56
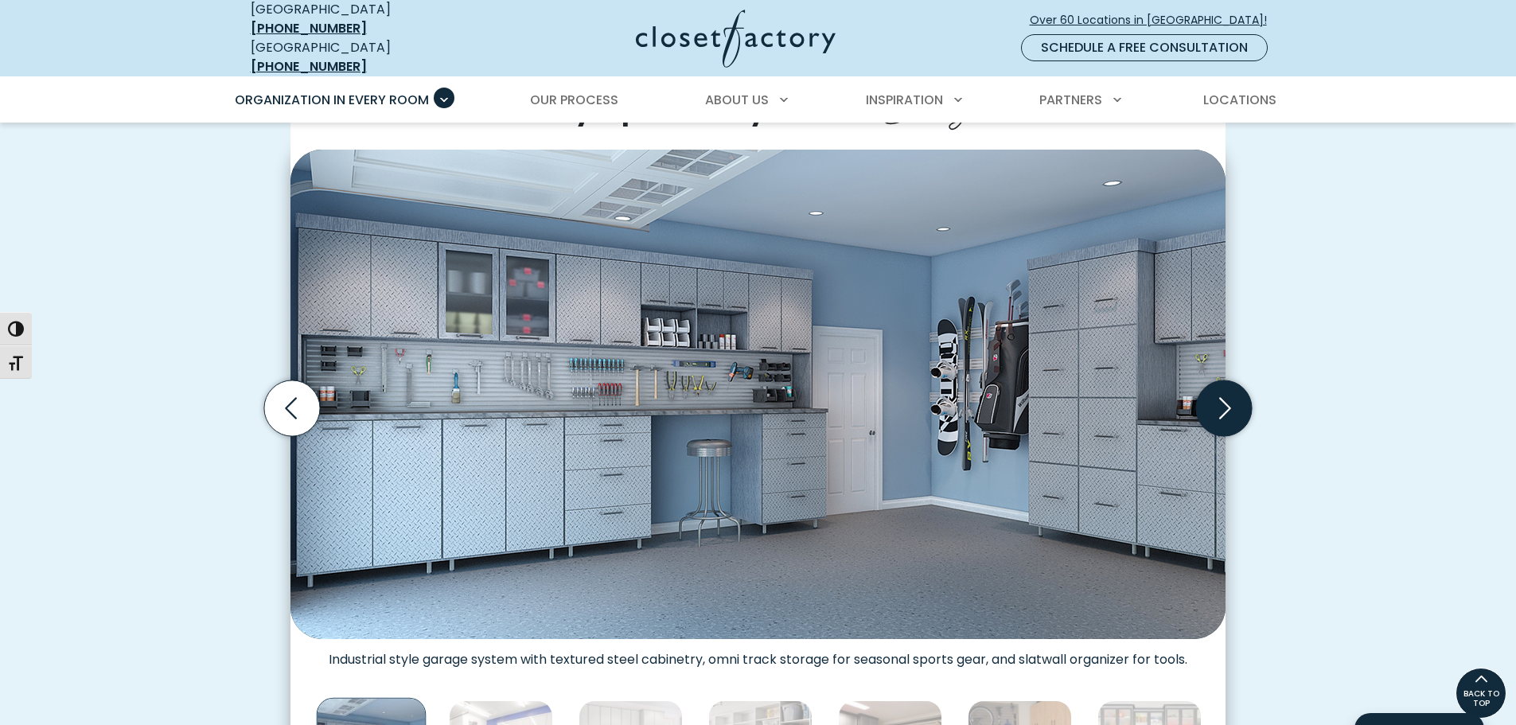
click at [1224, 396] on icon "Next slide" at bounding box center [1224, 409] width 56 height 56
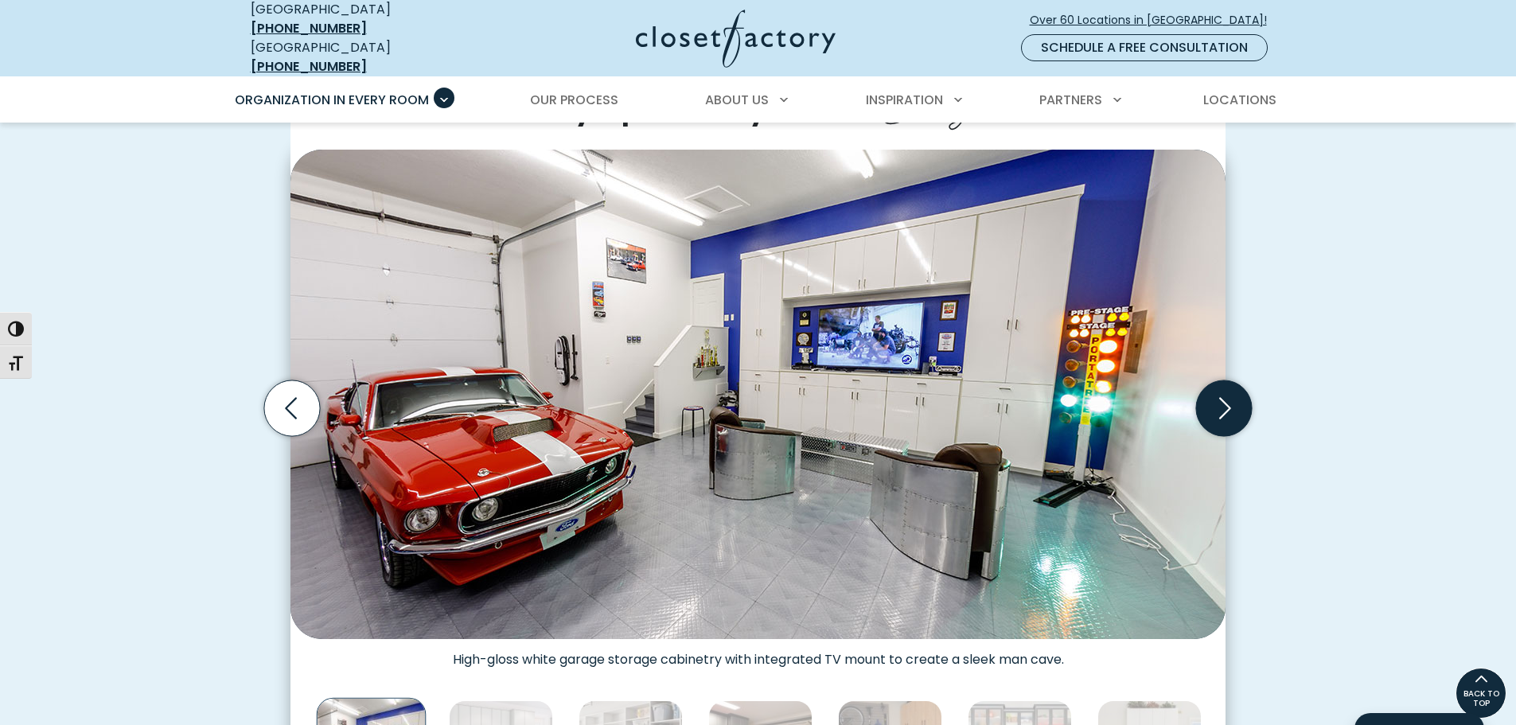
click at [1231, 382] on icon "Next slide" at bounding box center [1224, 409] width 56 height 56
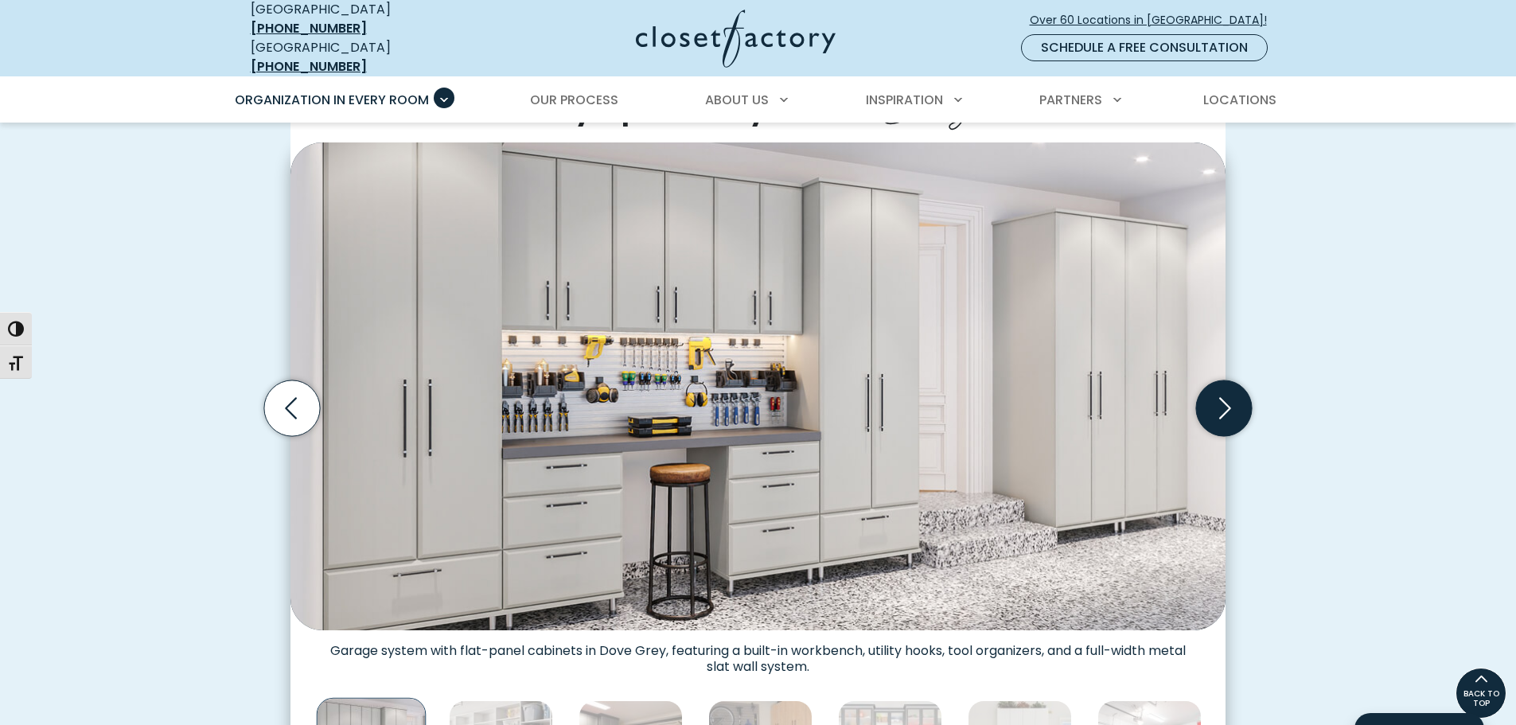
click at [1231, 382] on icon "Next slide" at bounding box center [1224, 409] width 56 height 56
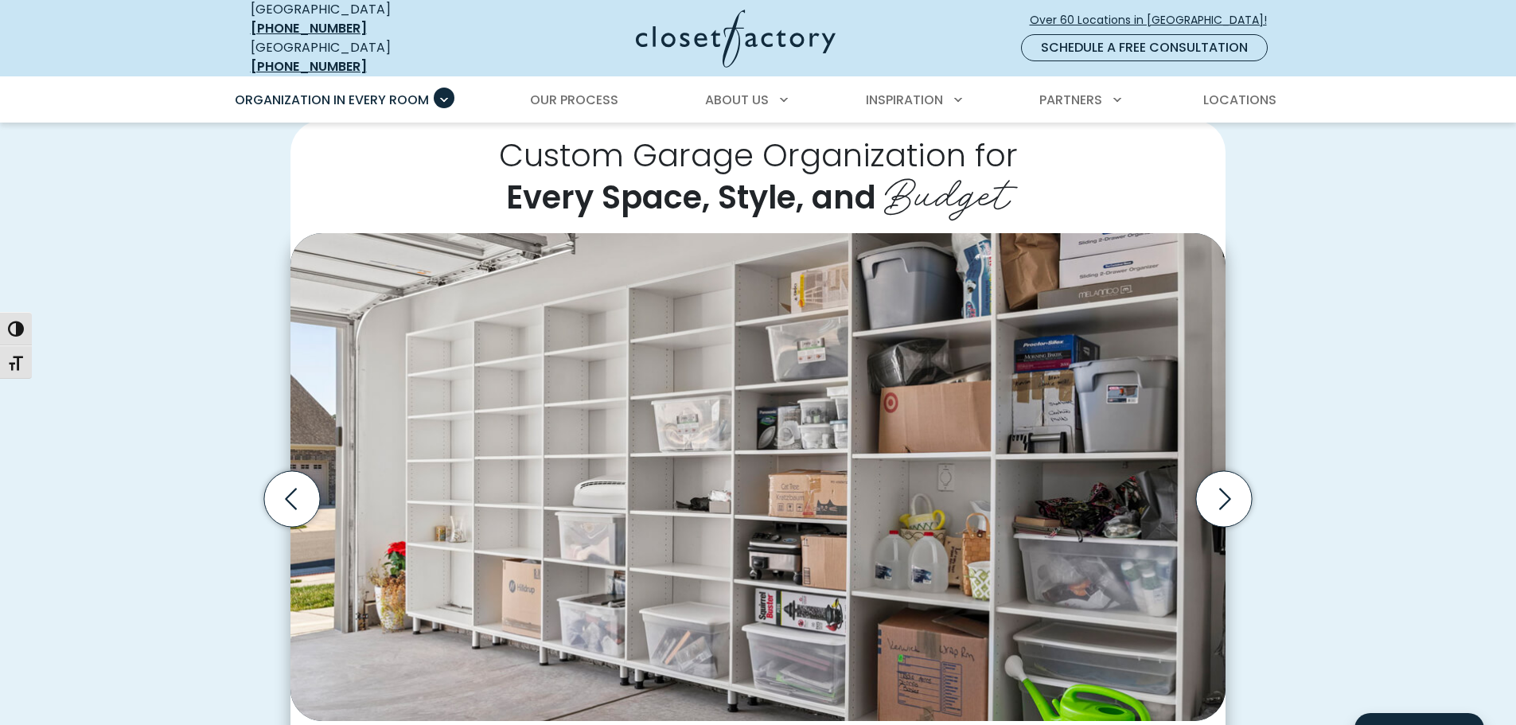
scroll to position [372, 0]
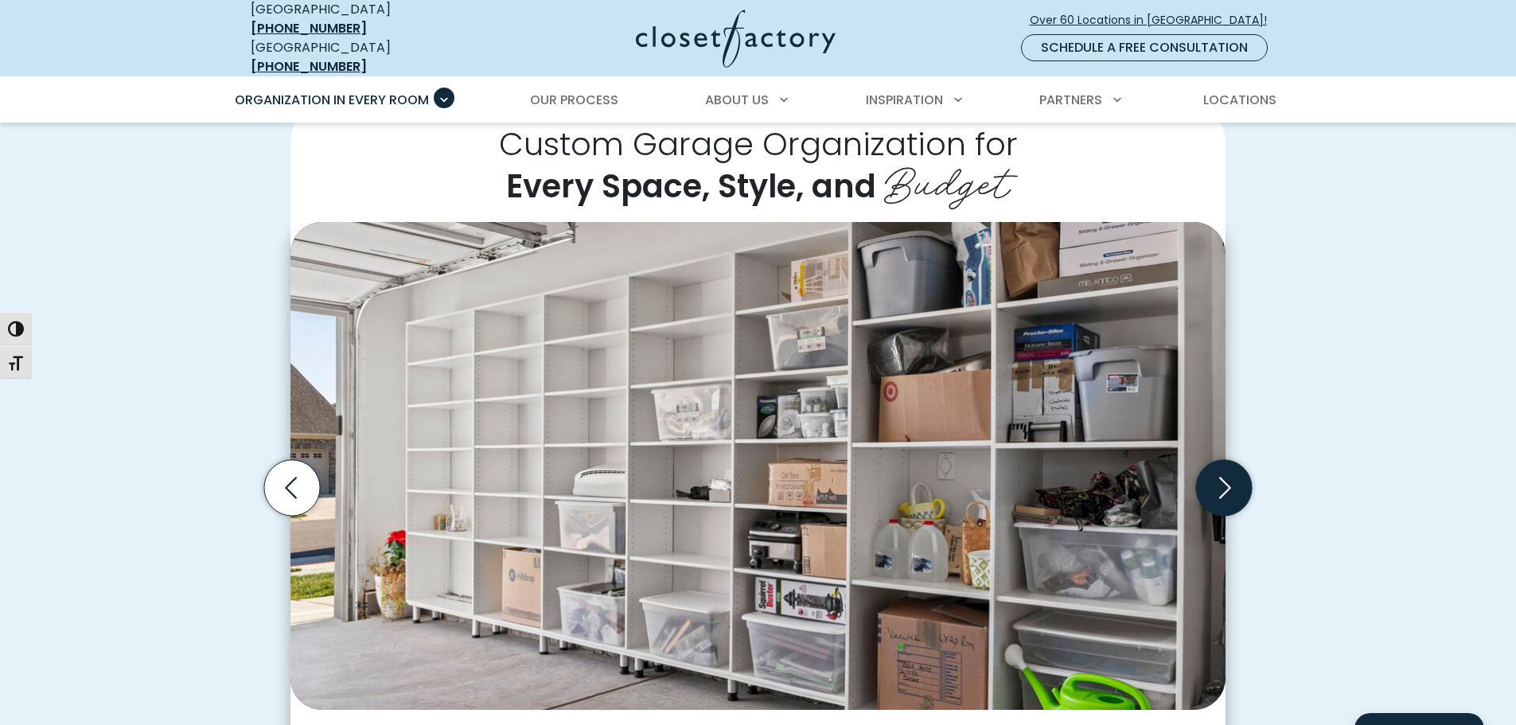
click at [1207, 469] on icon "Next slide" at bounding box center [1224, 488] width 56 height 56
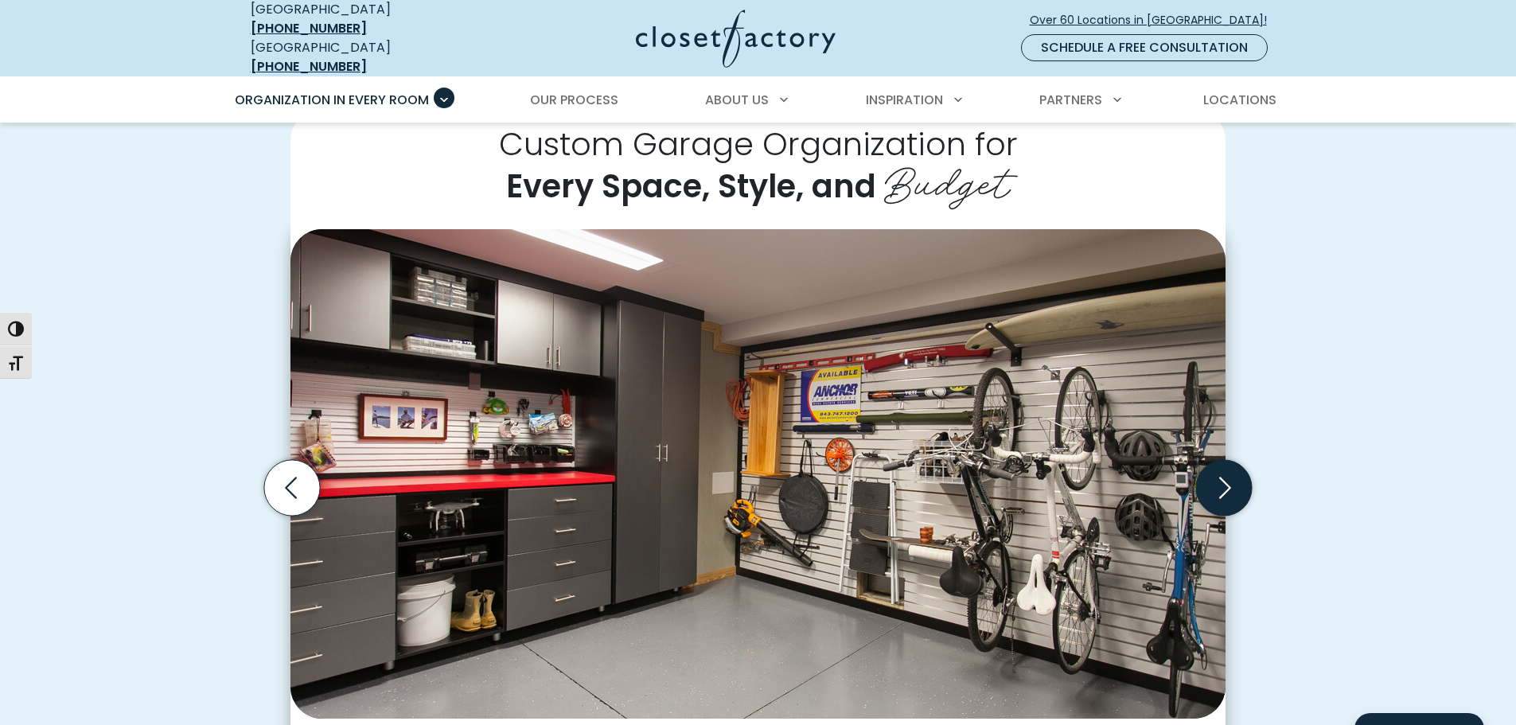
click at [1219, 468] on icon "Next slide" at bounding box center [1224, 488] width 56 height 56
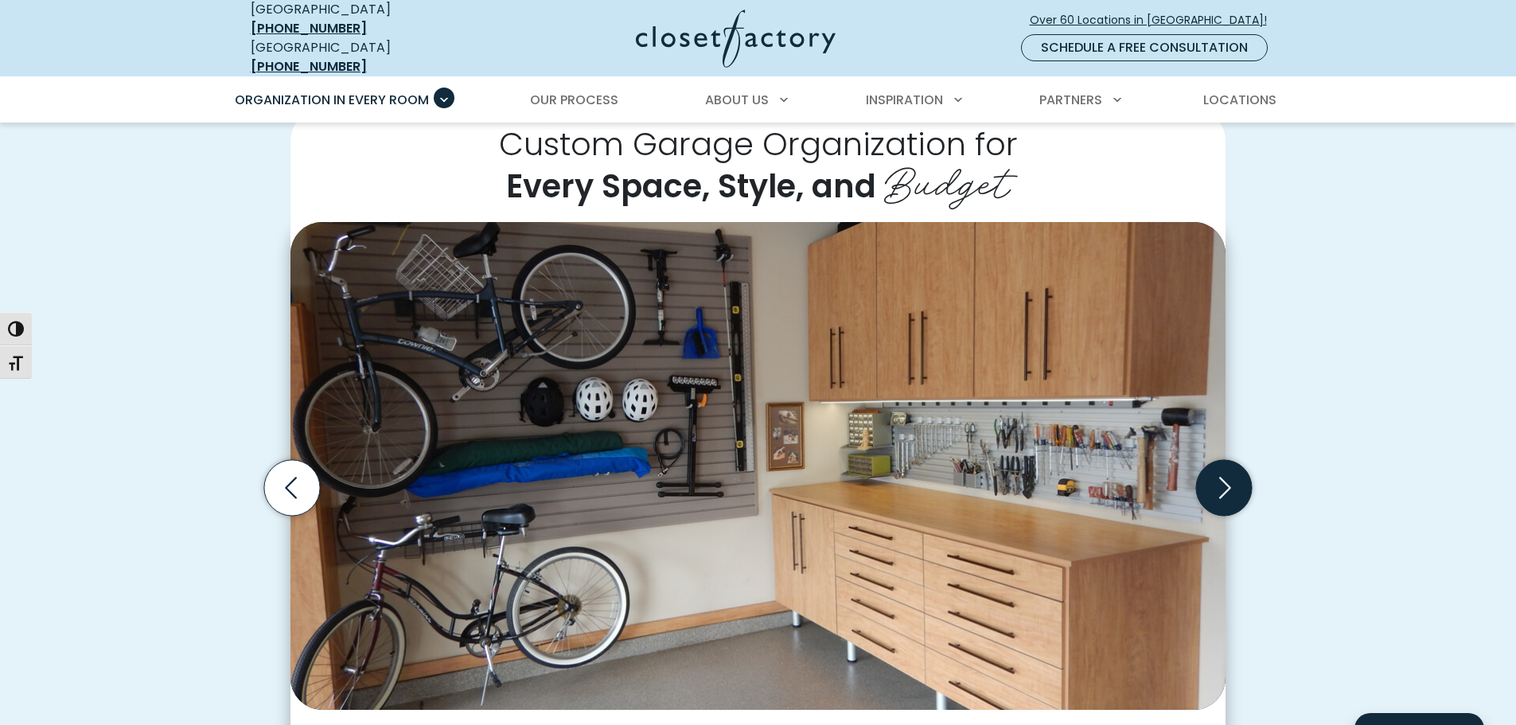
click at [1219, 468] on icon "Next slide" at bounding box center [1224, 488] width 56 height 56
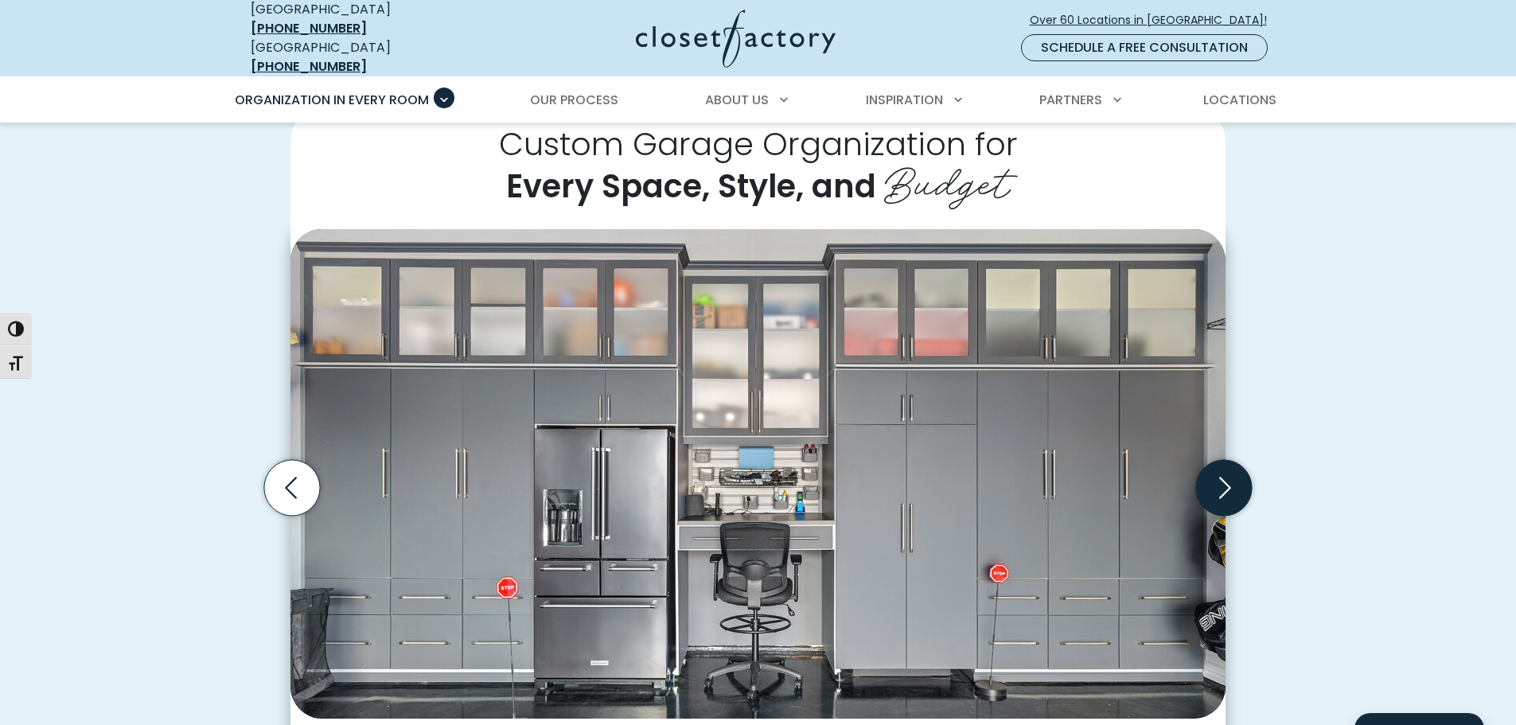
click at [1219, 468] on icon "Next slide" at bounding box center [1224, 488] width 56 height 56
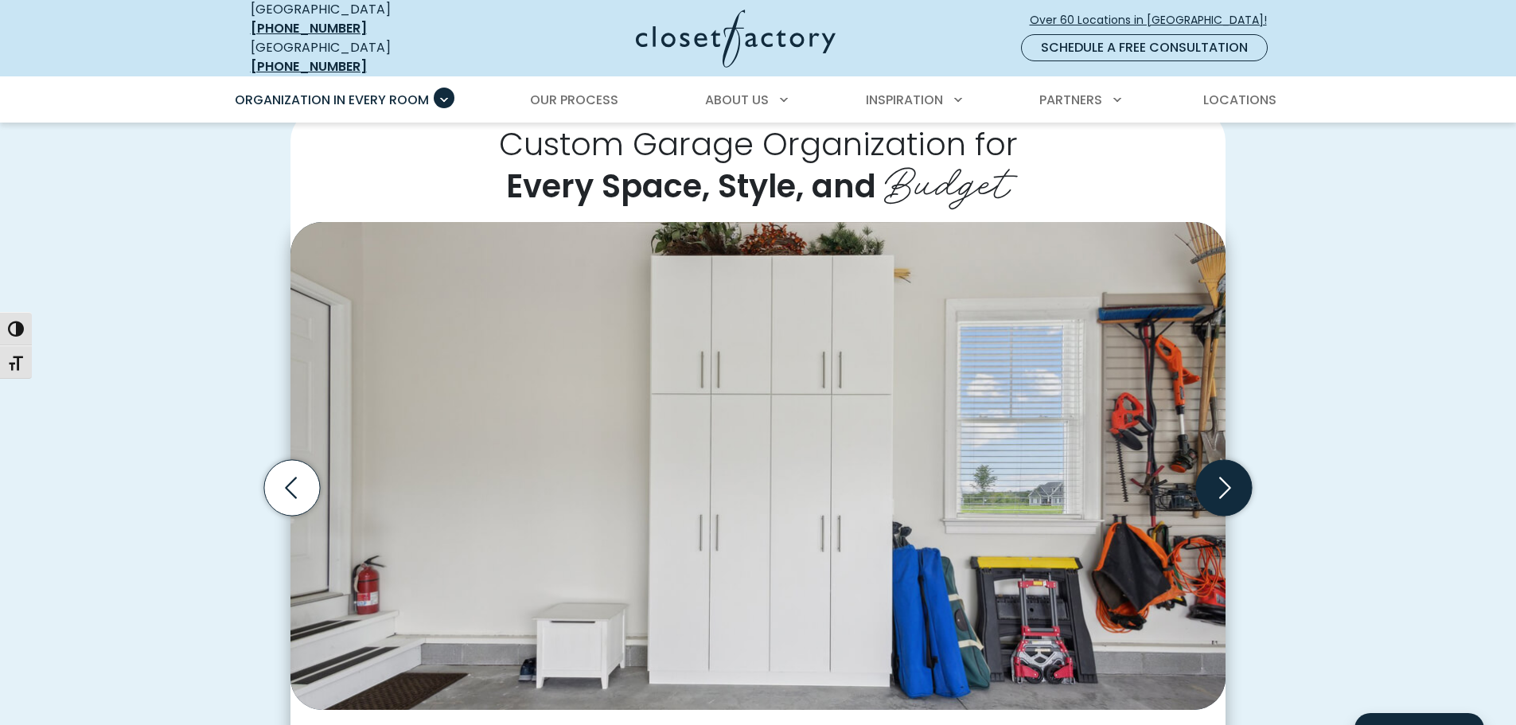
click at [1219, 468] on icon "Next slide" at bounding box center [1224, 488] width 56 height 56
